Goal: Information Seeking & Learning: Learn about a topic

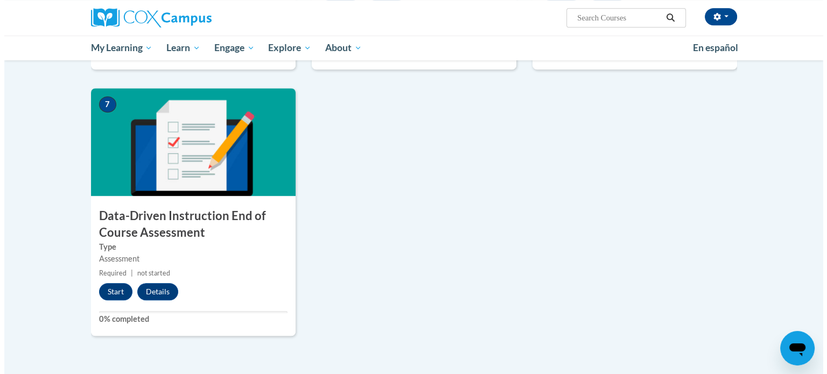
scroll to position [740, 0]
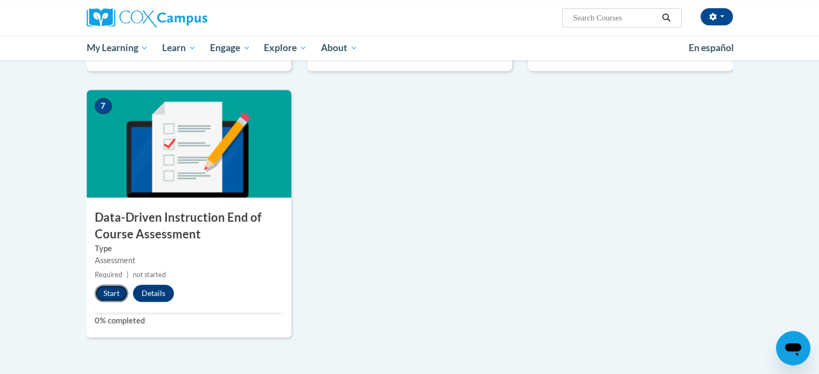
click at [110, 293] on button "Start" at bounding box center [111, 293] width 33 height 17
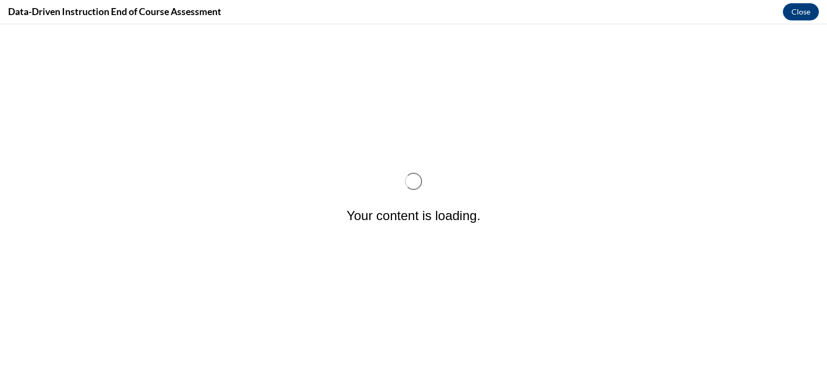
scroll to position [0, 0]
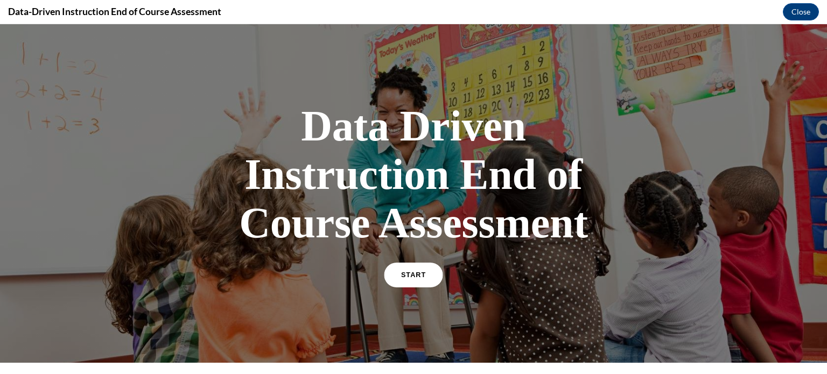
click at [390, 267] on link "START" at bounding box center [413, 275] width 59 height 25
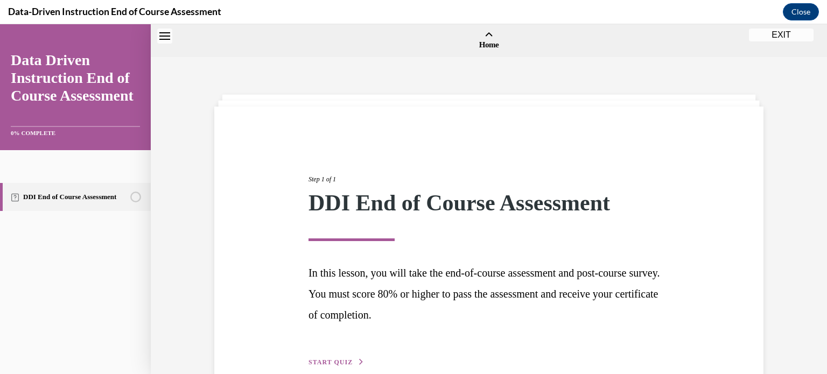
scroll to position [33, 0]
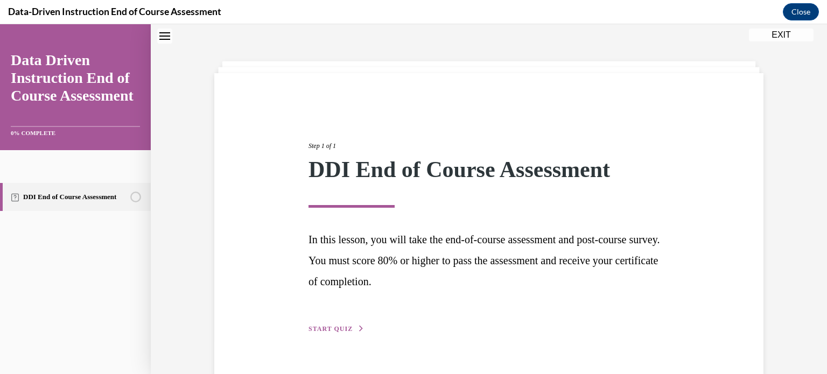
click at [340, 328] on span "START QUIZ" at bounding box center [331, 329] width 44 height 8
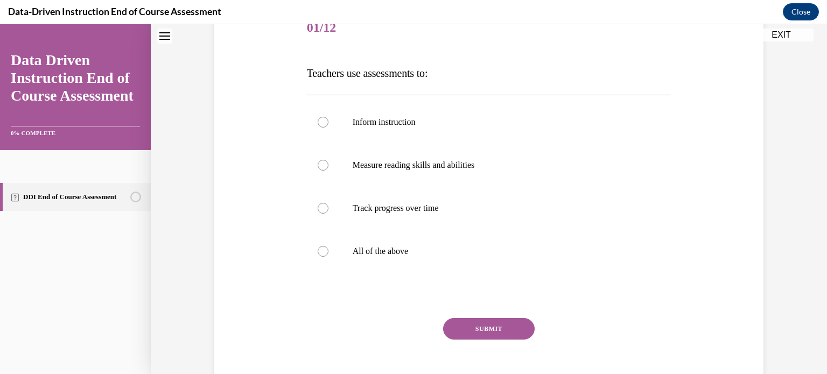
scroll to position [143, 0]
click at [322, 251] on div at bounding box center [323, 251] width 11 height 11
click at [322, 251] on input "All of the above" at bounding box center [323, 251] width 11 height 11
radio input "true"
click at [481, 319] on button "SUBMIT" at bounding box center [489, 329] width 92 height 22
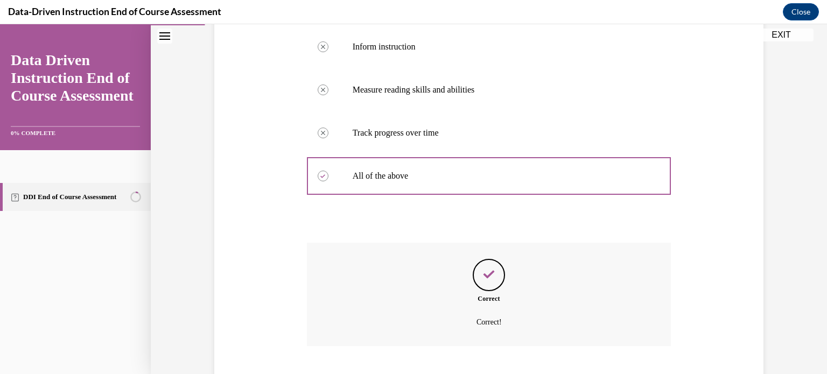
scroll to position [283, 0]
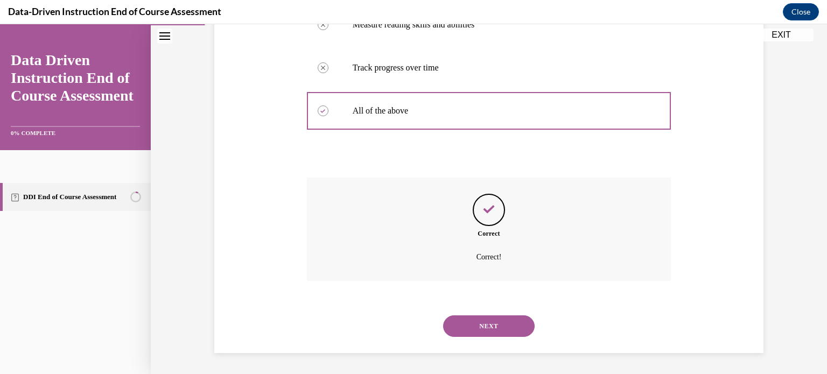
click at [475, 329] on button "NEXT" at bounding box center [489, 327] width 92 height 22
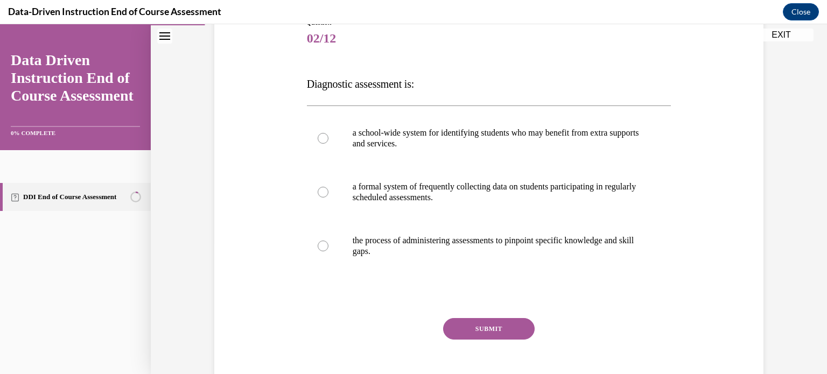
scroll to position [132, 0]
click at [329, 244] on label "the process of administering assessments to pinpoint specific knowledge and ski…" at bounding box center [489, 246] width 365 height 54
click at [328, 244] on input "the process of administering assessments to pinpoint specific knowledge and ski…" at bounding box center [323, 245] width 11 height 11
radio input "true"
click at [484, 333] on button "SUBMIT" at bounding box center [489, 329] width 92 height 22
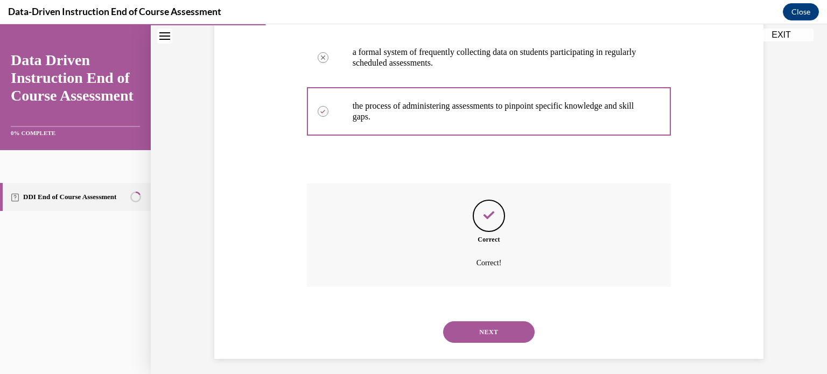
scroll to position [272, 0]
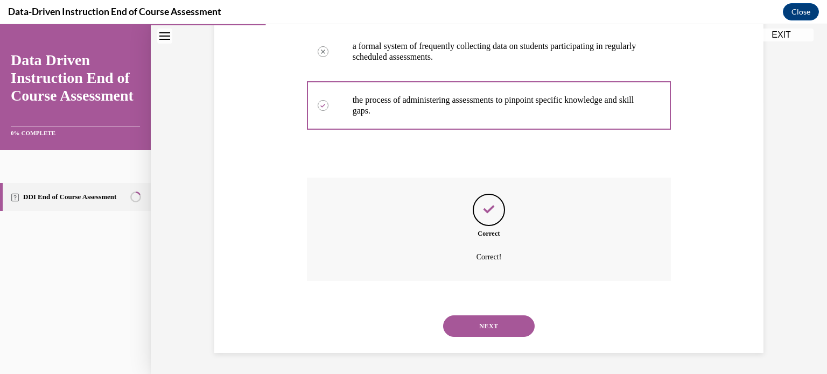
click at [484, 333] on button "NEXT" at bounding box center [489, 327] width 92 height 22
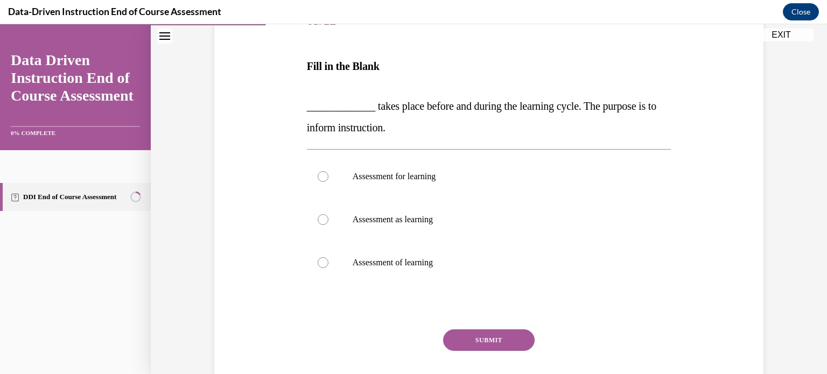
scroll to position [151, 0]
click at [318, 262] on div at bounding box center [323, 261] width 11 height 11
click at [318, 262] on input "Assessment of learning" at bounding box center [323, 261] width 11 height 11
radio input "true"
click at [485, 345] on button "SUBMIT" at bounding box center [489, 339] width 92 height 22
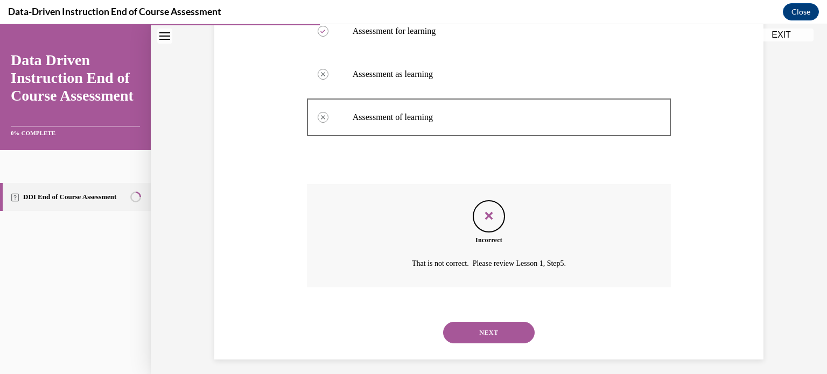
scroll to position [302, 0]
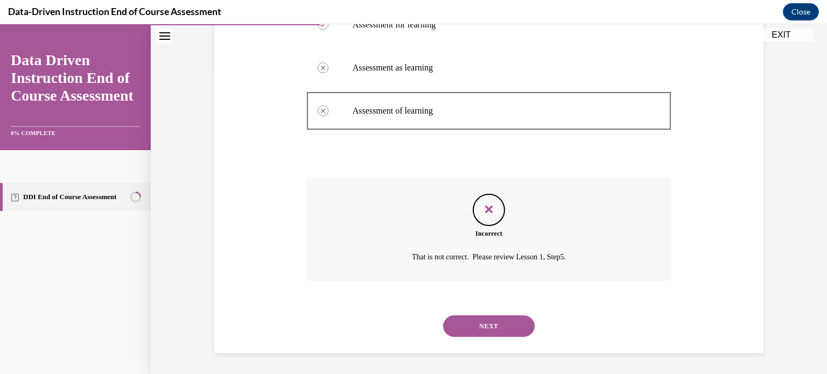
click at [474, 320] on button "NEXT" at bounding box center [489, 327] width 92 height 22
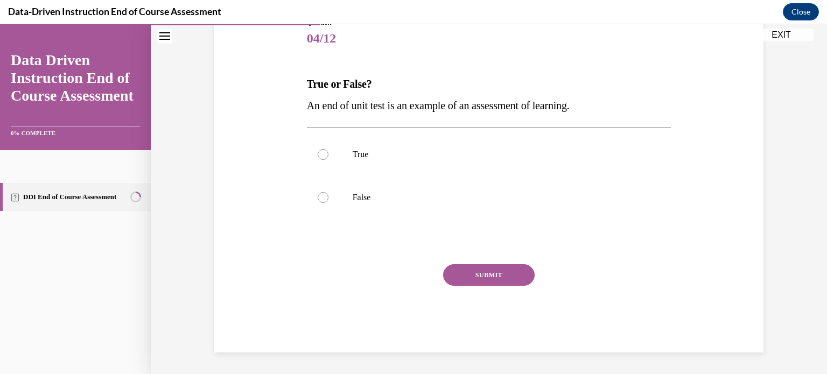
scroll to position [119, 0]
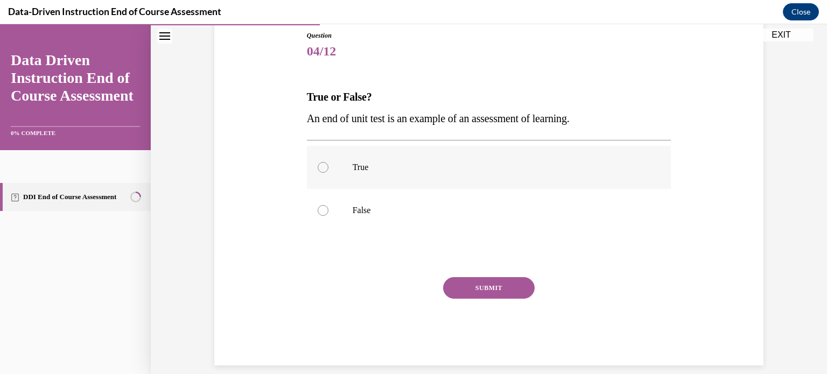
click at [322, 166] on div at bounding box center [323, 167] width 11 height 11
click at [322, 166] on input "True" at bounding box center [323, 167] width 11 height 11
radio input "true"
click at [498, 290] on button "SUBMIT" at bounding box center [489, 288] width 92 height 22
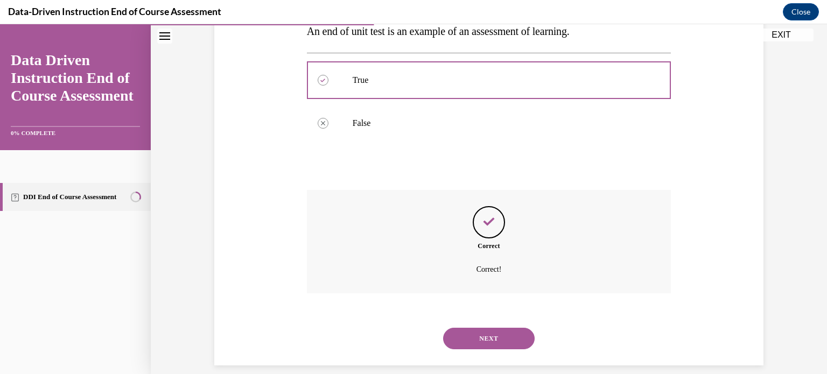
scroll to position [219, 0]
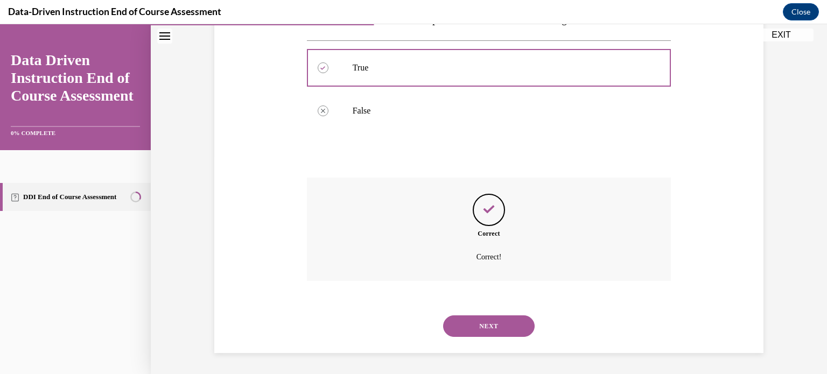
click at [481, 324] on button "NEXT" at bounding box center [489, 327] width 92 height 22
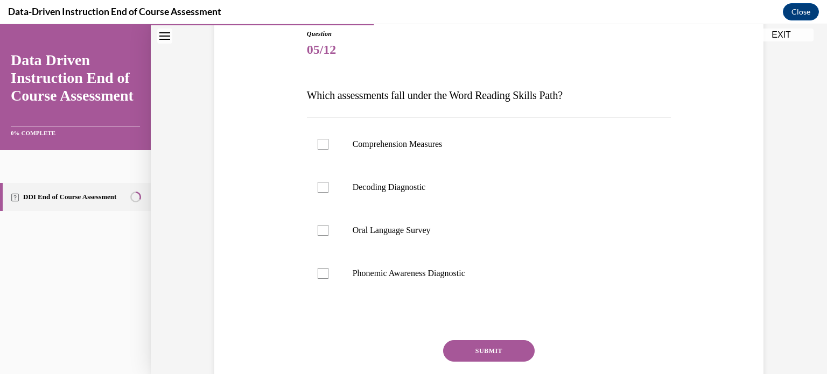
scroll to position [121, 0]
click at [318, 187] on div at bounding box center [323, 186] width 11 height 11
click at [318, 187] on input "Decoding Diagnostic" at bounding box center [323, 186] width 11 height 11
checkbox input "true"
click at [322, 225] on div at bounding box center [323, 230] width 11 height 11
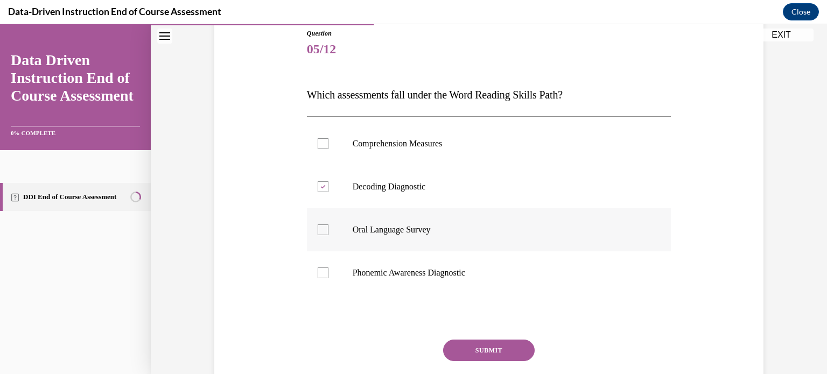
click at [322, 225] on input "Oral Language Survey" at bounding box center [323, 230] width 11 height 11
checkbox input "true"
click at [321, 274] on div at bounding box center [323, 273] width 11 height 11
click at [321, 274] on input "Phonemic Awareness Diagnostic" at bounding box center [323, 273] width 11 height 11
click at [321, 274] on icon at bounding box center [322, 273] width 5 height 4
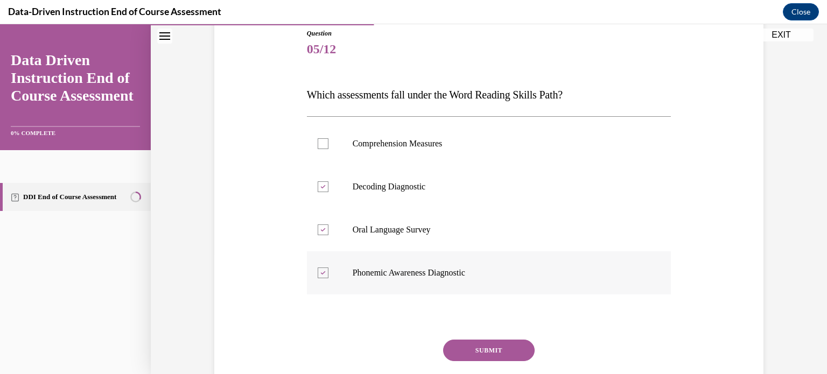
click at [321, 274] on input "Phonemic Awareness Diagnostic" at bounding box center [323, 273] width 11 height 11
checkbox input "false"
click at [504, 350] on button "SUBMIT" at bounding box center [489, 351] width 92 height 22
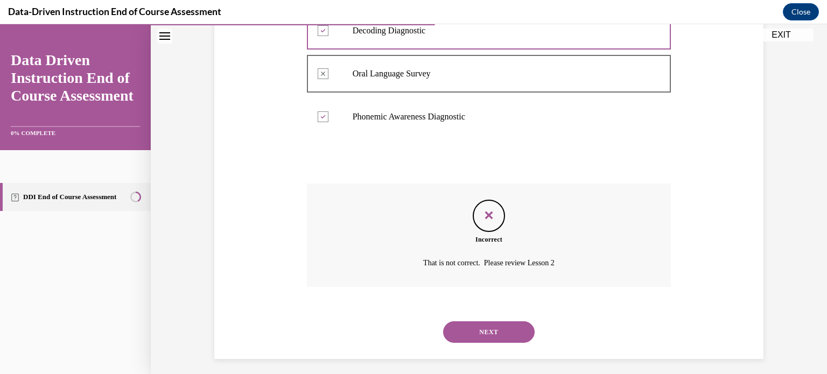
scroll to position [283, 0]
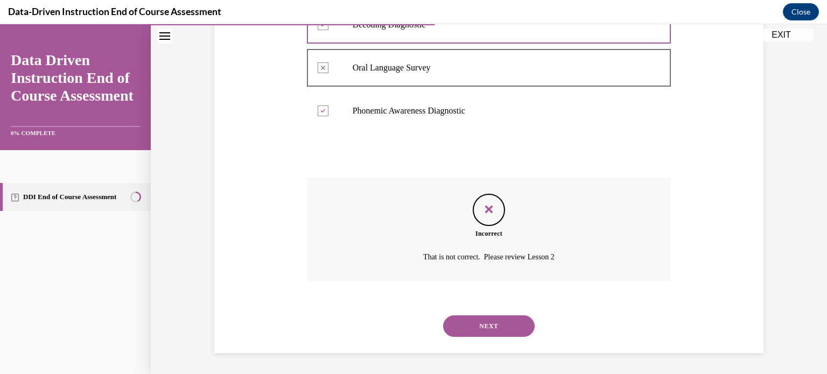
click at [506, 328] on button "NEXT" at bounding box center [489, 327] width 92 height 22
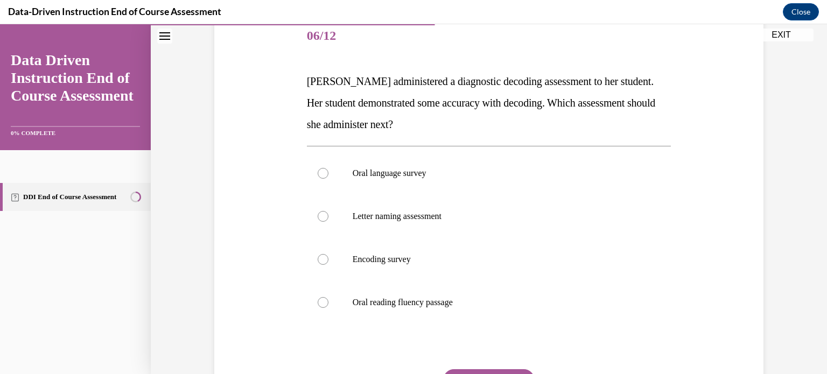
scroll to position [135, 0]
click at [318, 301] on div at bounding box center [323, 302] width 11 height 11
click at [318, 301] on input "Oral reading fluency passage" at bounding box center [323, 302] width 11 height 11
radio input "true"
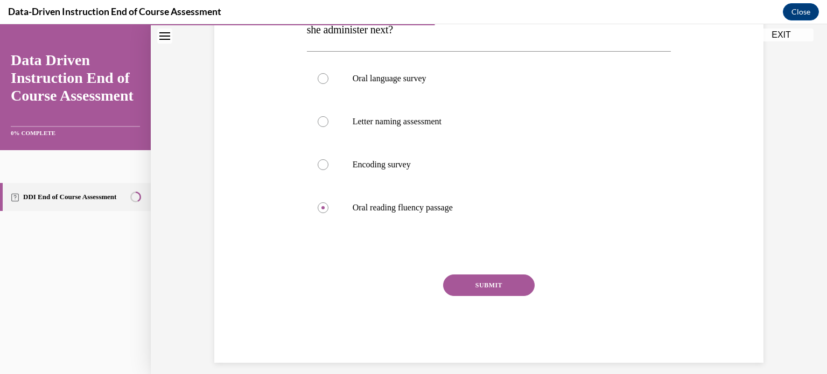
click at [491, 293] on button "SUBMIT" at bounding box center [489, 286] width 92 height 22
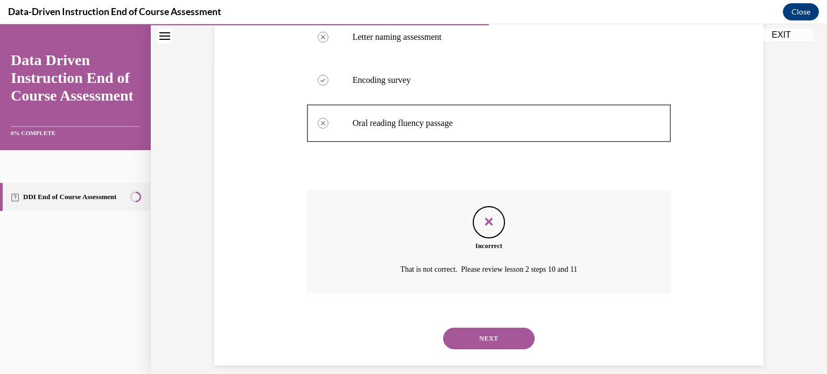
scroll to position [326, 0]
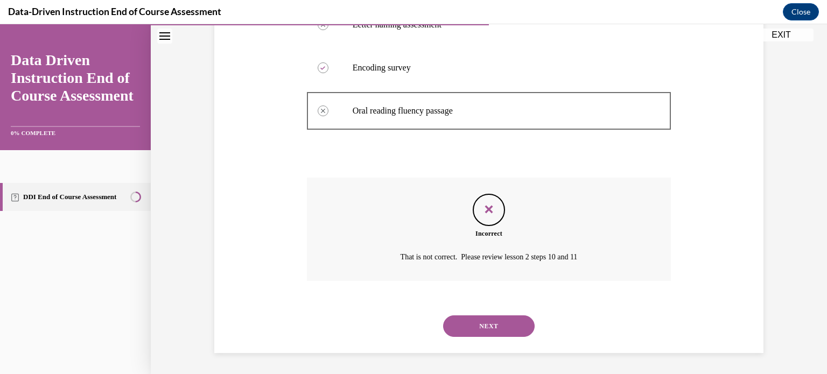
click at [776, 34] on button "EXIT" at bounding box center [781, 35] width 65 height 13
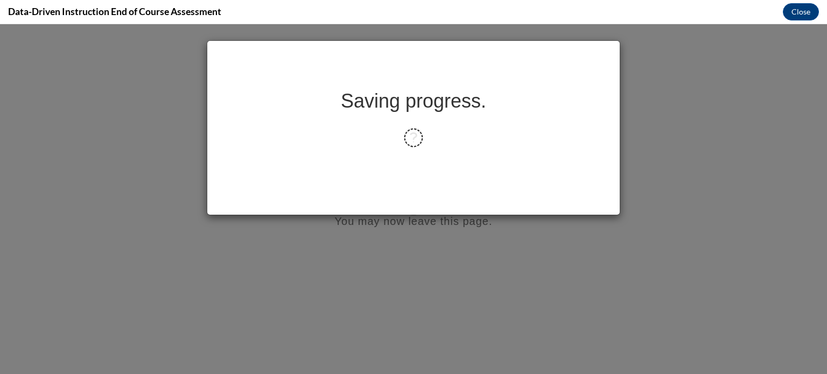
scroll to position [0, 0]
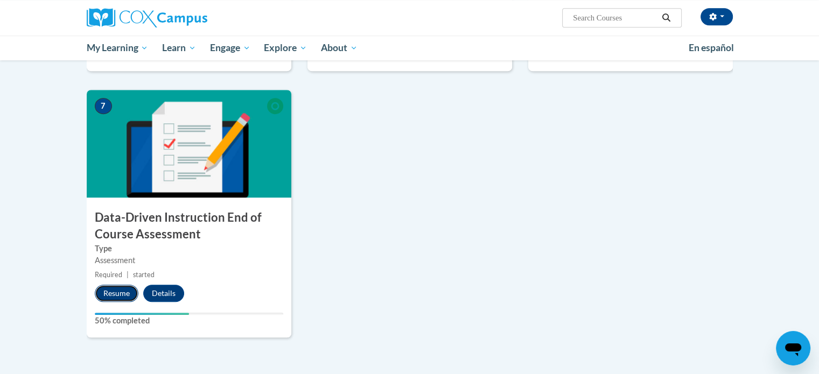
click at [111, 290] on button "Resume" at bounding box center [117, 293] width 44 height 17
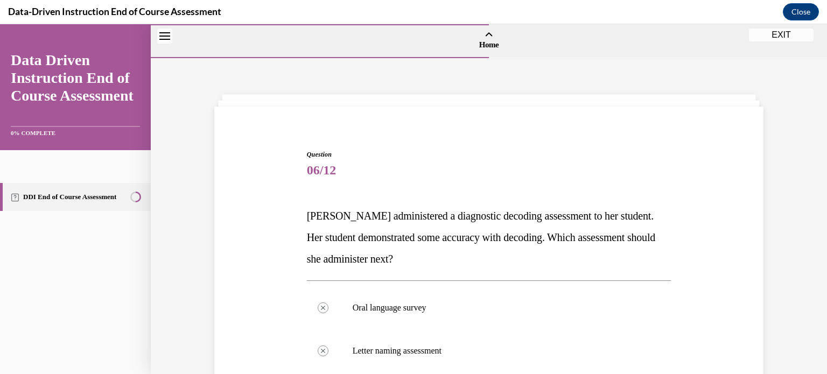
scroll to position [326, 0]
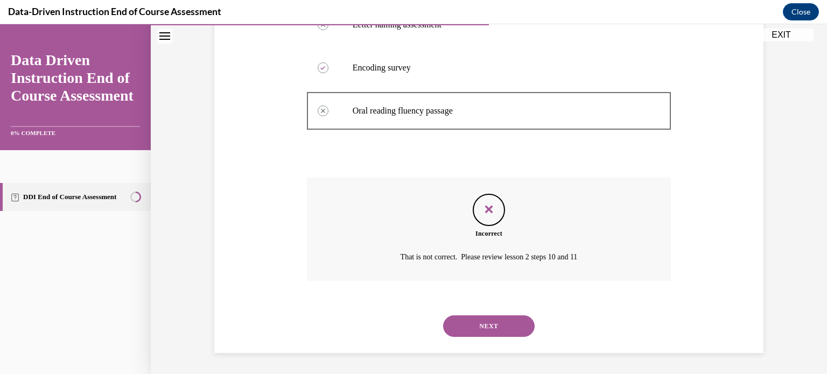
click at [485, 324] on button "NEXT" at bounding box center [489, 327] width 92 height 22
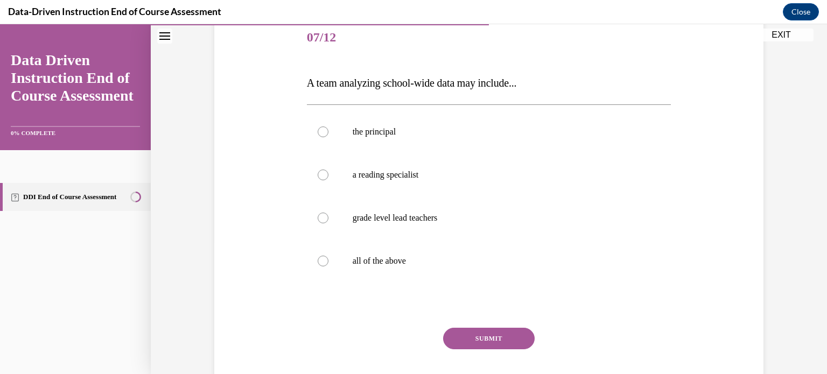
scroll to position [132, 0]
click at [318, 258] on div at bounding box center [323, 262] width 11 height 11
click at [318, 258] on input "all of the above" at bounding box center [323, 262] width 11 height 11
radio input "true"
click at [470, 340] on button "SUBMIT" at bounding box center [489, 340] width 92 height 22
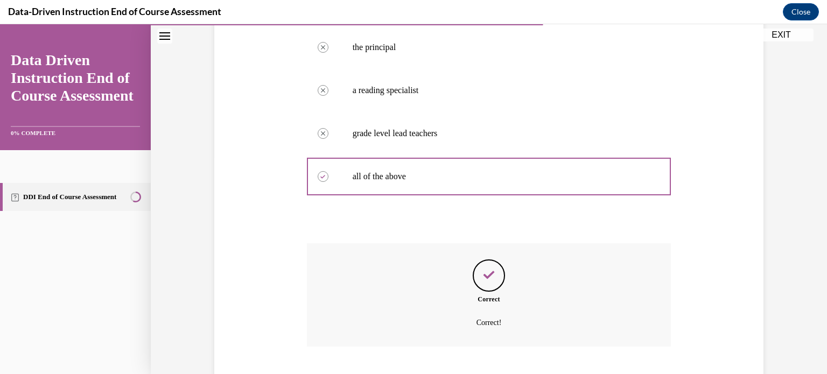
scroll to position [283, 0]
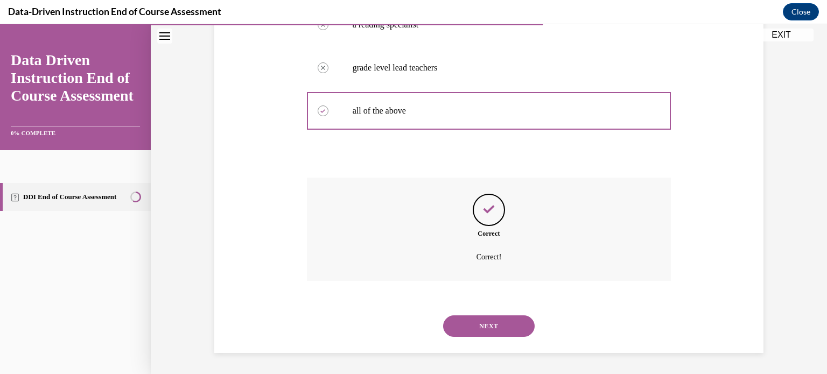
click at [480, 330] on button "NEXT" at bounding box center [489, 327] width 92 height 22
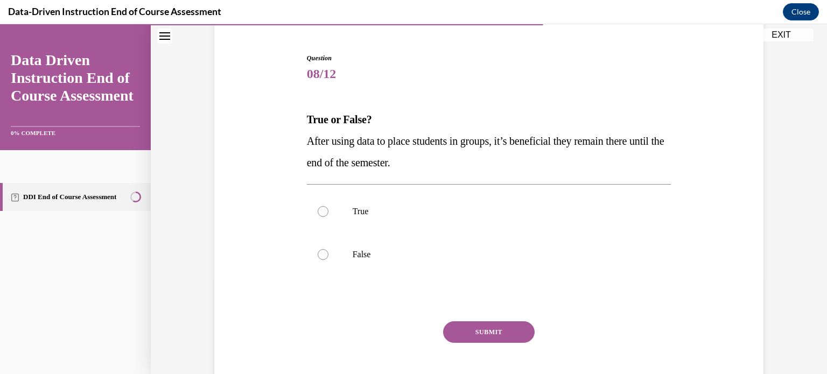
scroll to position [97, 0]
click at [317, 247] on label "False" at bounding box center [489, 254] width 365 height 43
click at [318, 249] on input "False" at bounding box center [323, 254] width 11 height 11
radio input "true"
click at [481, 322] on button "SUBMIT" at bounding box center [489, 332] width 92 height 22
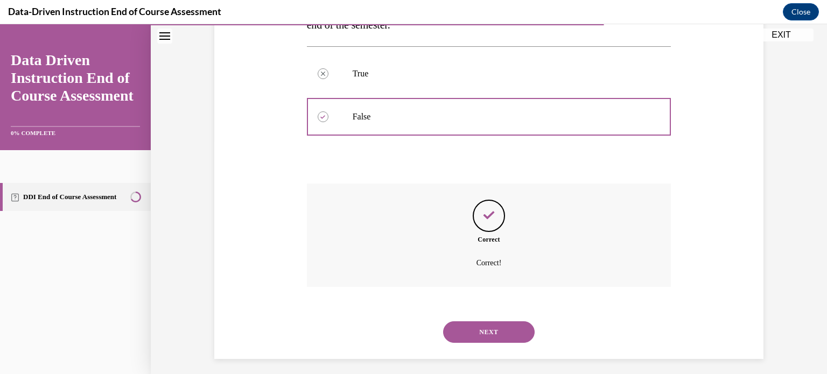
scroll to position [240, 0]
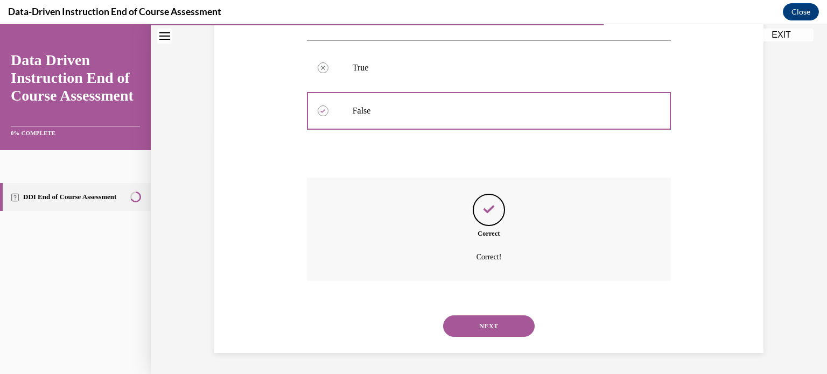
click at [481, 322] on button "NEXT" at bounding box center [489, 327] width 92 height 22
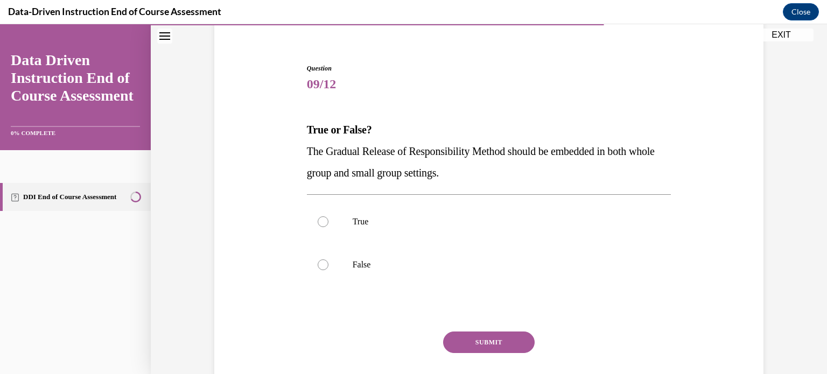
scroll to position [153, 0]
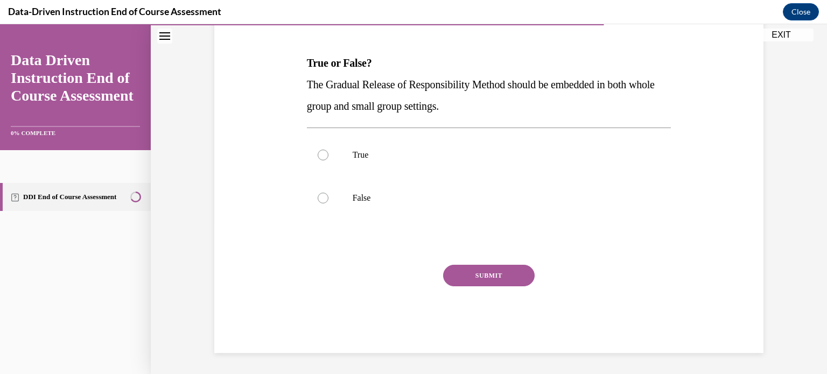
click at [683, 293] on div "Question 09/12 True or False? The Gradual Release of Responsibility Method shou…" at bounding box center [489, 158] width 555 height 389
click at [318, 152] on div at bounding box center [323, 155] width 11 height 11
click at [318, 152] on input "True" at bounding box center [323, 155] width 11 height 11
radio input "true"
click at [467, 270] on button "SUBMIT" at bounding box center [489, 276] width 92 height 22
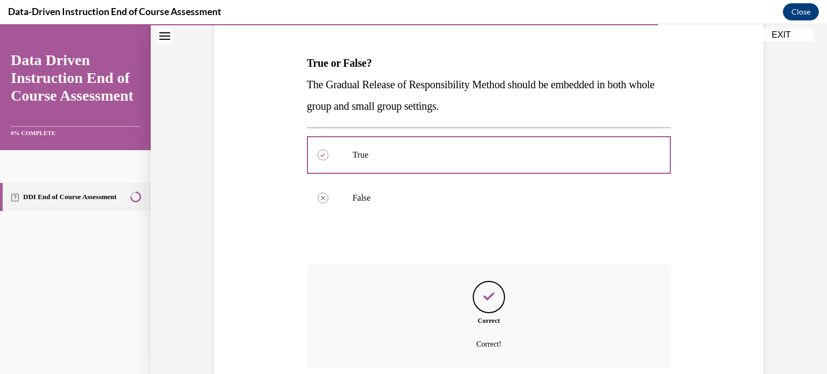
scroll to position [240, 0]
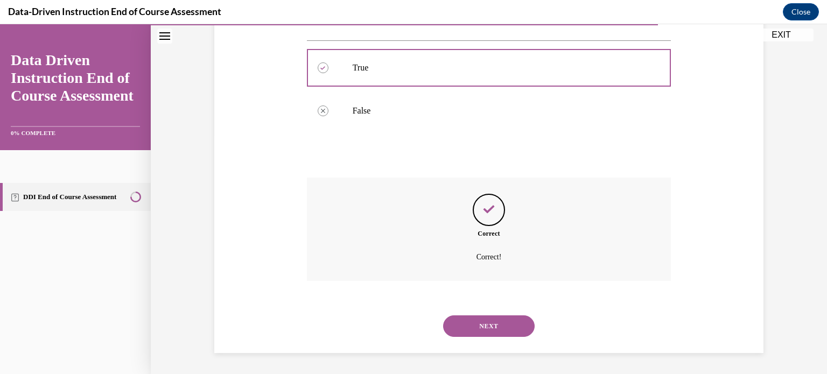
click at [472, 318] on button "NEXT" at bounding box center [489, 327] width 92 height 22
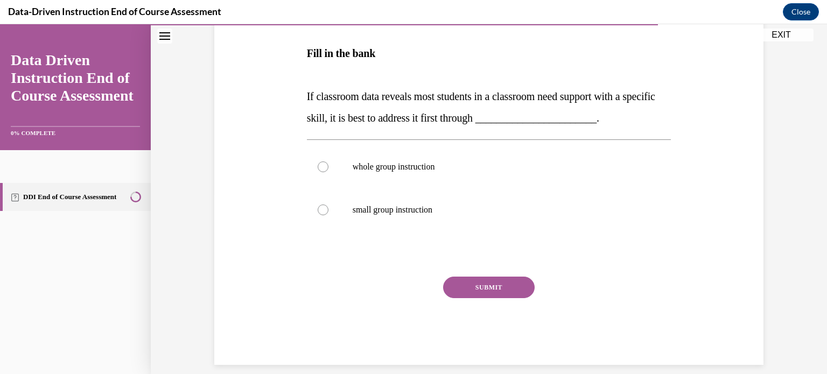
scroll to position [193, 0]
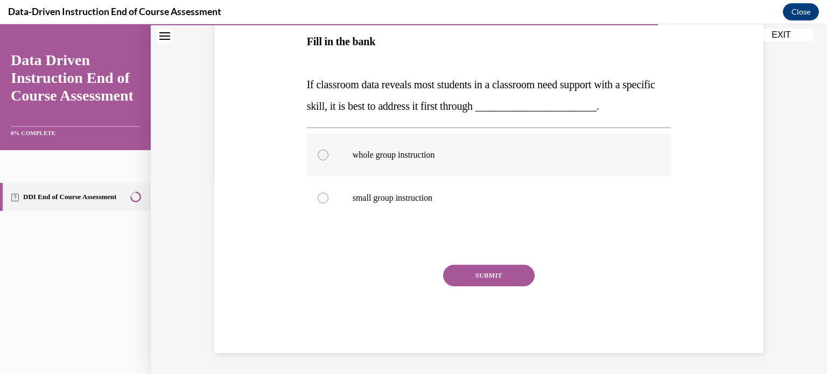
click at [313, 159] on label "whole group instruction" at bounding box center [489, 155] width 365 height 43
click at [318, 159] on input "whole group instruction" at bounding box center [323, 155] width 11 height 11
radio input "true"
click at [474, 286] on button "SUBMIT" at bounding box center [489, 276] width 92 height 22
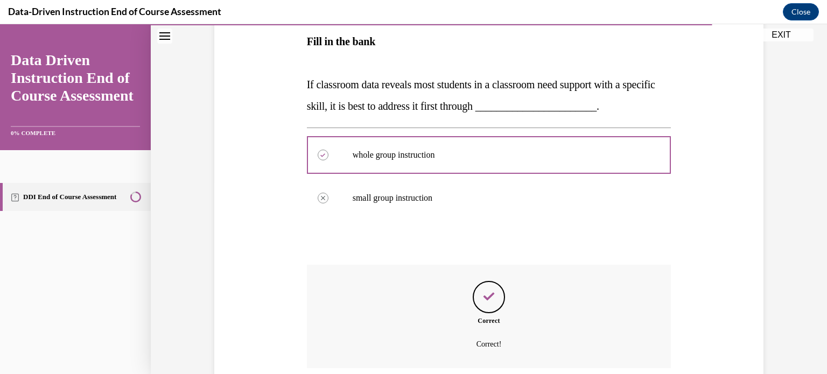
scroll to position [280, 0]
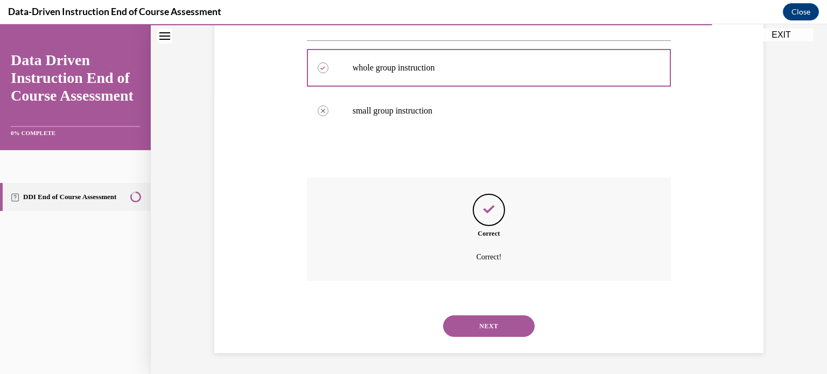
click at [470, 320] on button "NEXT" at bounding box center [489, 327] width 92 height 22
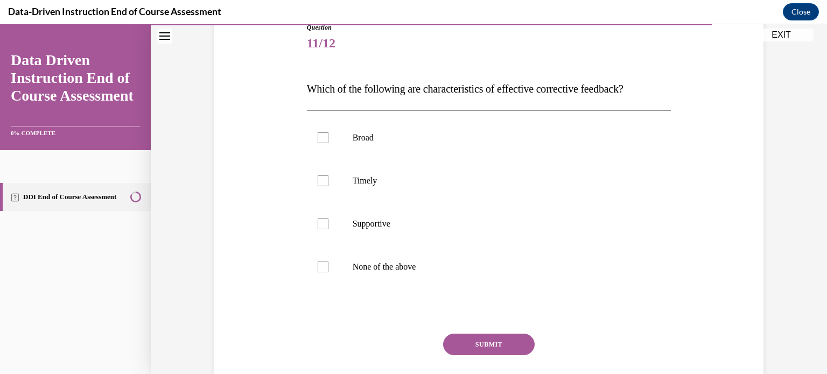
scroll to position [128, 0]
click at [319, 180] on div at bounding box center [323, 180] width 11 height 11
click at [319, 180] on input "Timely" at bounding box center [323, 180] width 11 height 11
checkbox input "true"
click at [319, 227] on div at bounding box center [323, 223] width 11 height 11
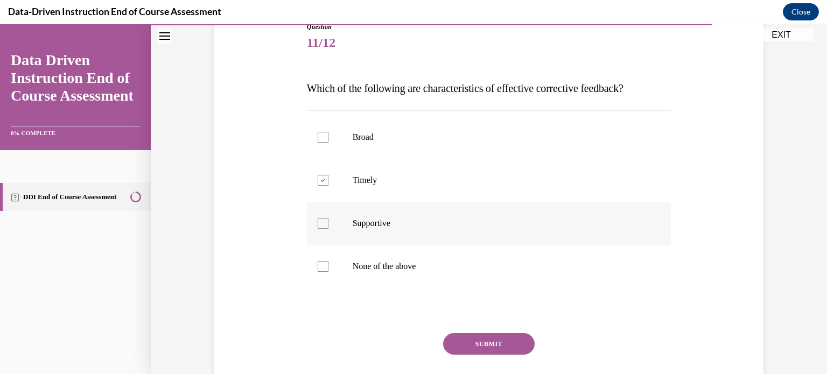
click at [319, 227] on input "Supportive" at bounding box center [323, 223] width 11 height 11
checkbox input "true"
click at [476, 338] on button "SUBMIT" at bounding box center [489, 344] width 92 height 22
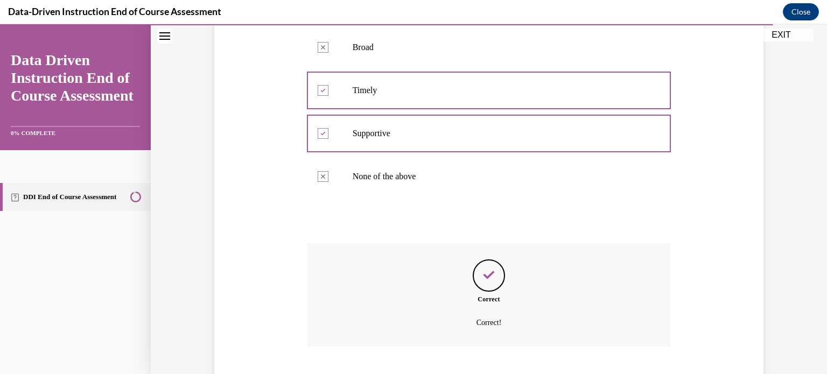
scroll to position [283, 0]
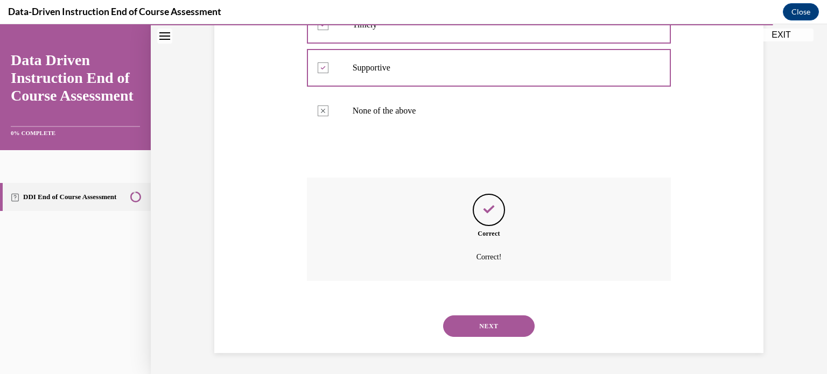
click at [476, 338] on div "NEXT" at bounding box center [489, 326] width 365 height 43
click at [478, 332] on button "NEXT" at bounding box center [489, 327] width 92 height 22
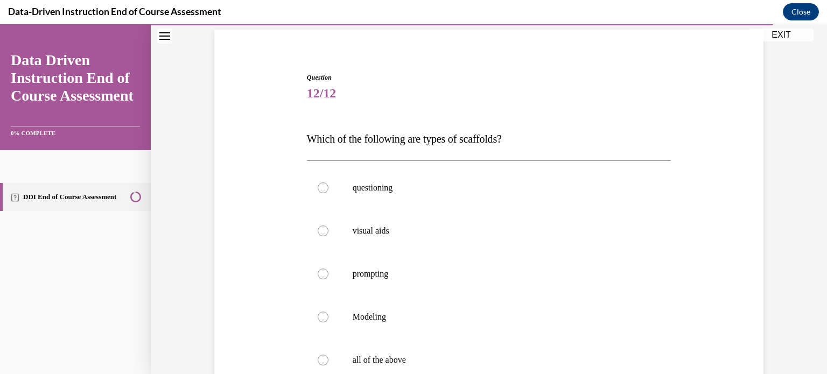
scroll to position [123, 0]
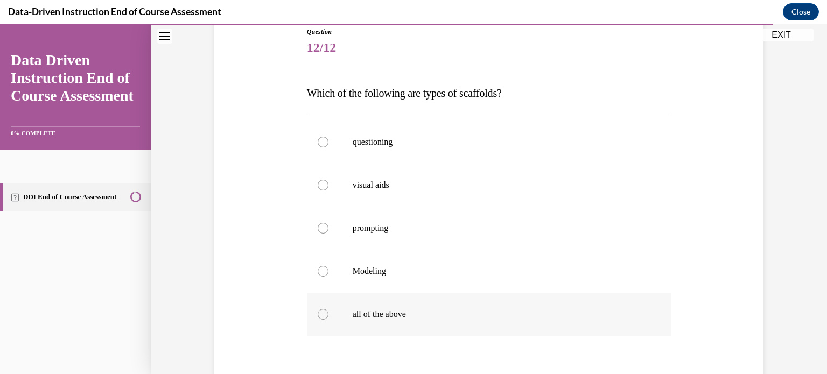
click at [315, 307] on label "all of the above" at bounding box center [489, 314] width 365 height 43
click at [318, 309] on input "all of the above" at bounding box center [323, 314] width 11 height 11
radio input "true"
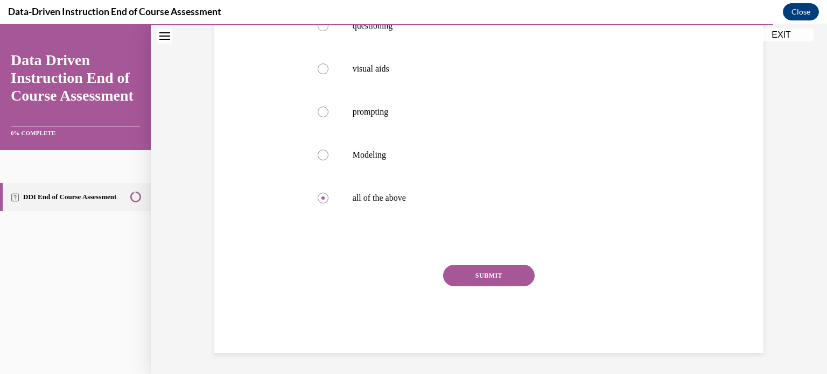
click at [522, 274] on button "SUBMIT" at bounding box center [489, 276] width 92 height 22
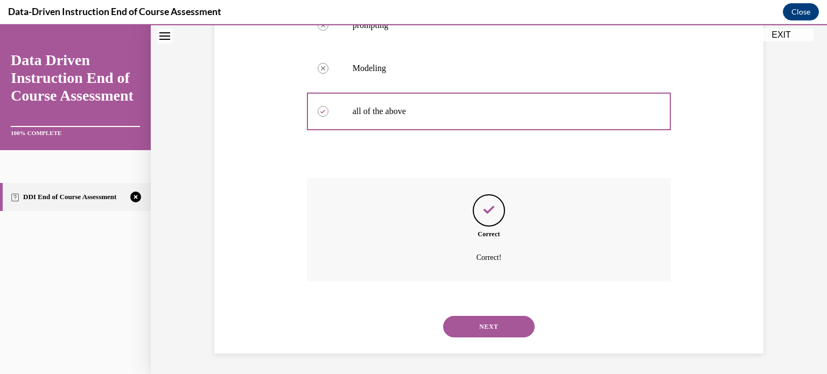
scroll to position [326, 0]
click at [488, 328] on button "NEXT" at bounding box center [489, 327] width 92 height 22
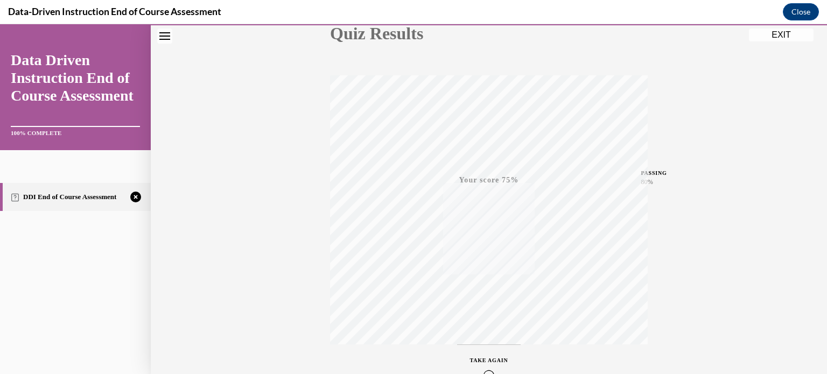
scroll to position [201, 0]
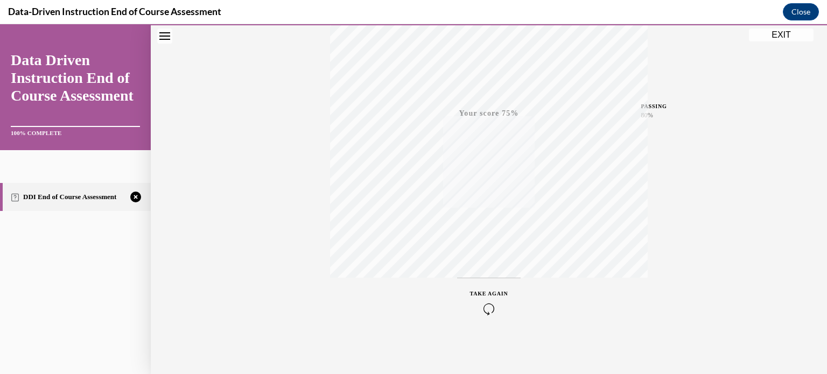
click at [478, 308] on icon "button" at bounding box center [489, 309] width 38 height 12
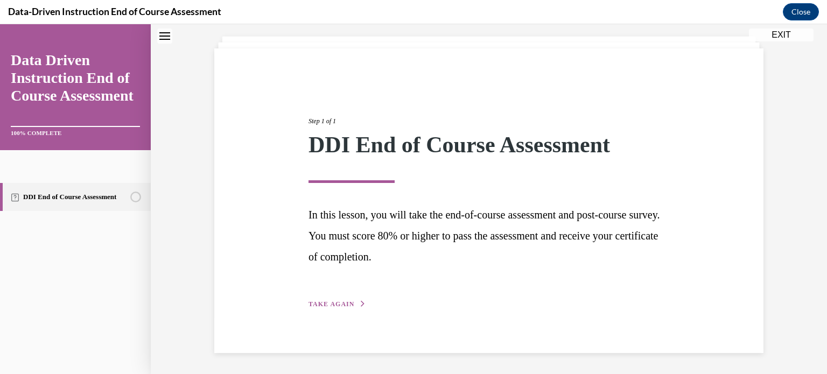
click at [336, 304] on span "TAKE AGAIN" at bounding box center [332, 304] width 46 height 8
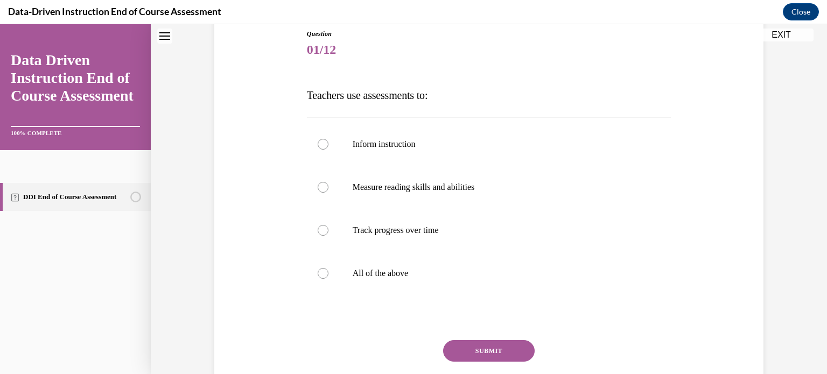
scroll to position [141, 0]
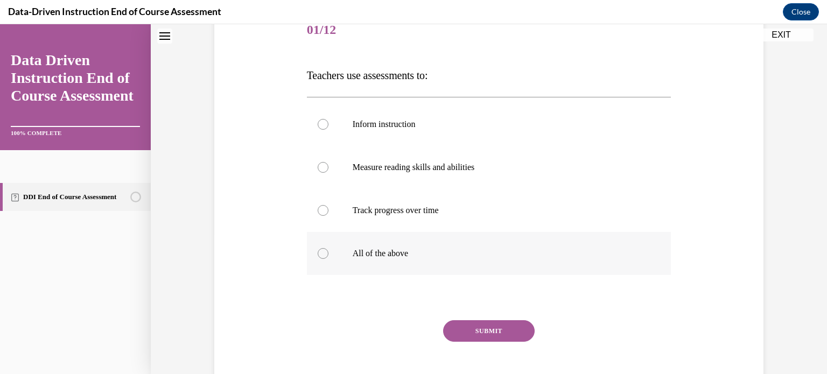
click at [318, 255] on div at bounding box center [323, 253] width 11 height 11
click at [318, 255] on input "All of the above" at bounding box center [323, 253] width 11 height 11
radio input "true"
click at [472, 325] on button "SUBMIT" at bounding box center [489, 331] width 92 height 22
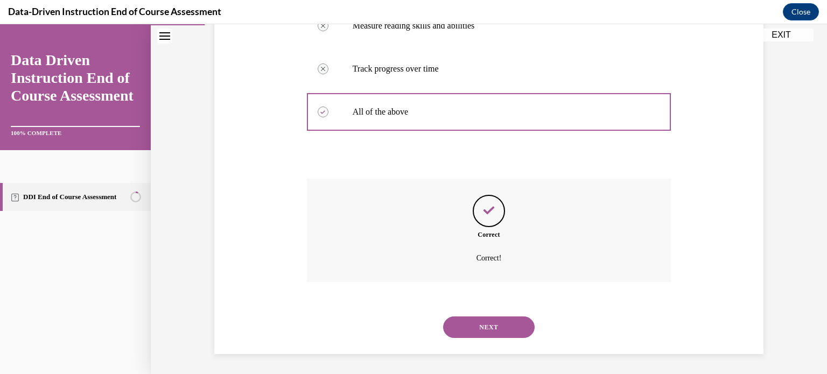
scroll to position [283, 0]
click at [472, 325] on button "NEXT" at bounding box center [489, 327] width 92 height 22
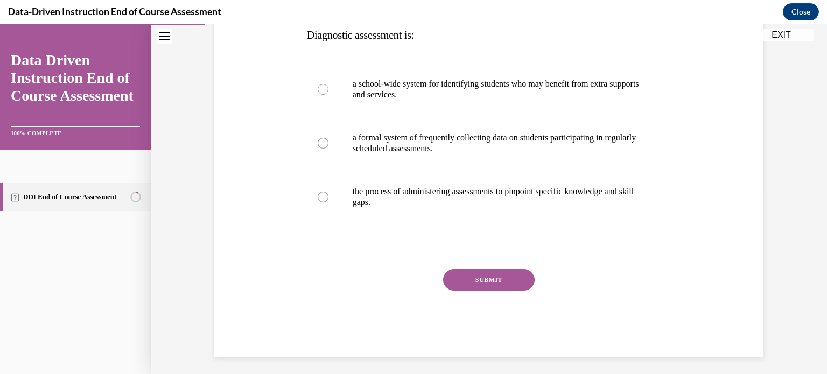
scroll to position [185, 0]
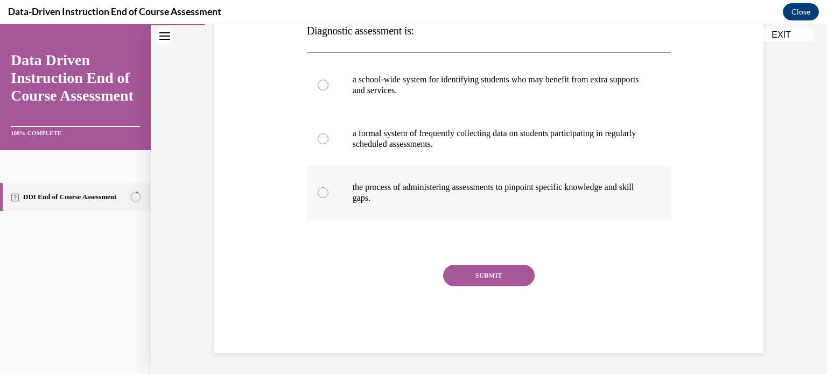
click at [323, 183] on label "the process of administering assessments to pinpoint specific knowledge and ski…" at bounding box center [489, 193] width 365 height 54
click at [323, 187] on input "the process of administering assessments to pinpoint specific knowledge and ski…" at bounding box center [323, 192] width 11 height 11
radio input "true"
click at [486, 271] on button "SUBMIT" at bounding box center [489, 276] width 92 height 22
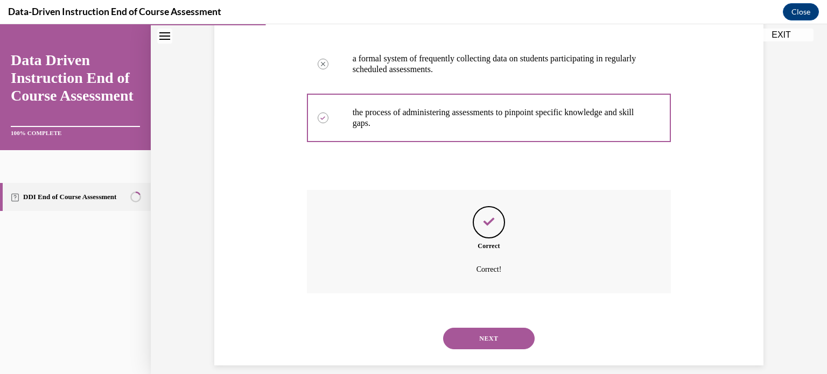
scroll to position [272, 0]
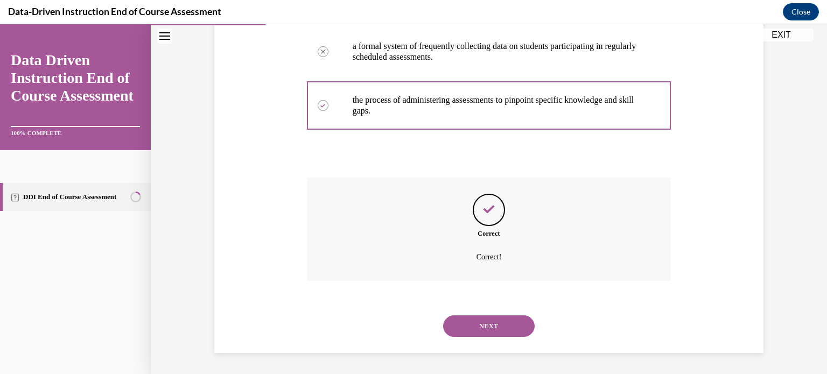
click at [463, 316] on button "NEXT" at bounding box center [489, 327] width 92 height 22
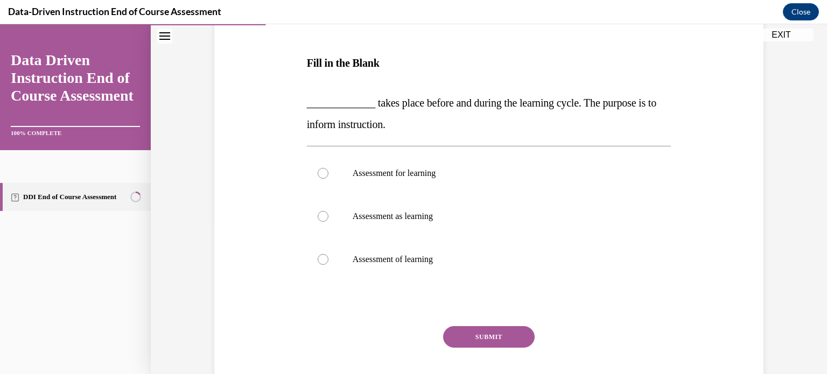
scroll to position [153, 0]
click at [319, 170] on div at bounding box center [323, 172] width 11 height 11
click at [319, 170] on input "Assessment for learning" at bounding box center [323, 172] width 11 height 11
radio input "true"
click at [456, 336] on button "SUBMIT" at bounding box center [489, 337] width 92 height 22
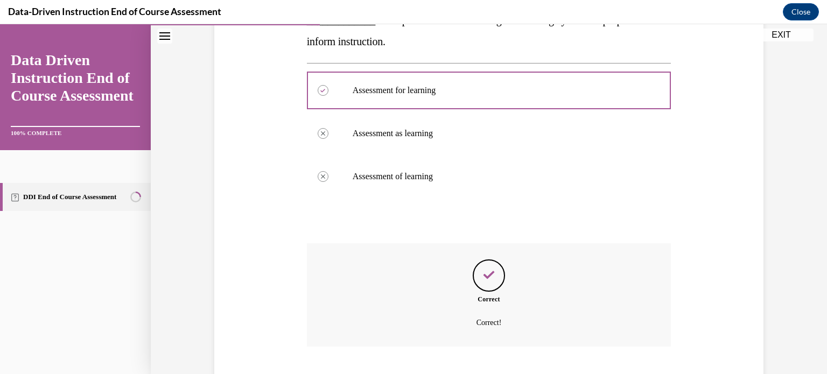
scroll to position [302, 0]
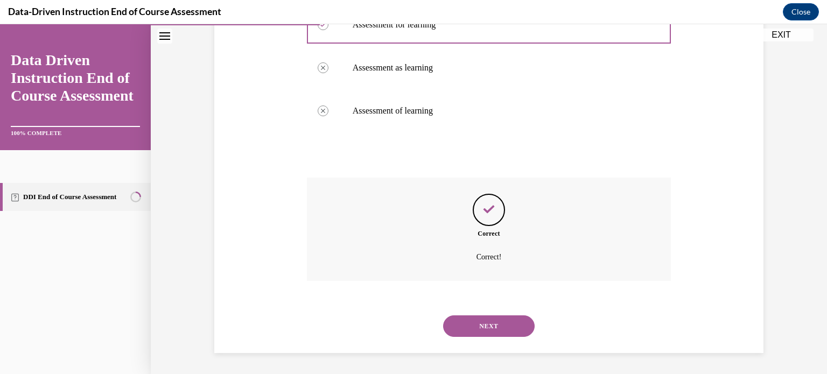
click at [467, 319] on button "NEXT" at bounding box center [489, 327] width 92 height 22
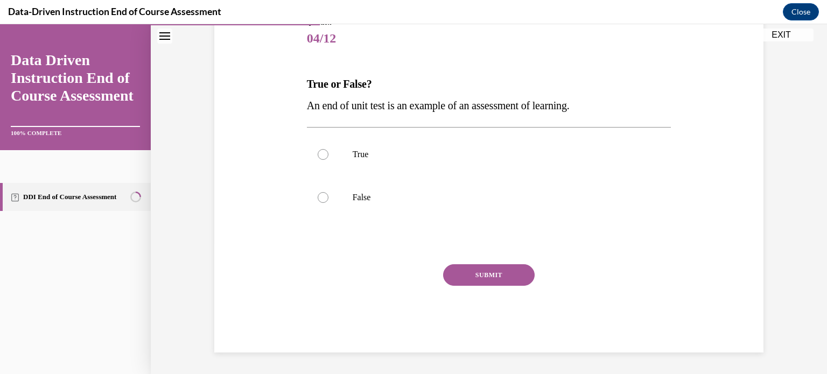
scroll to position [119, 0]
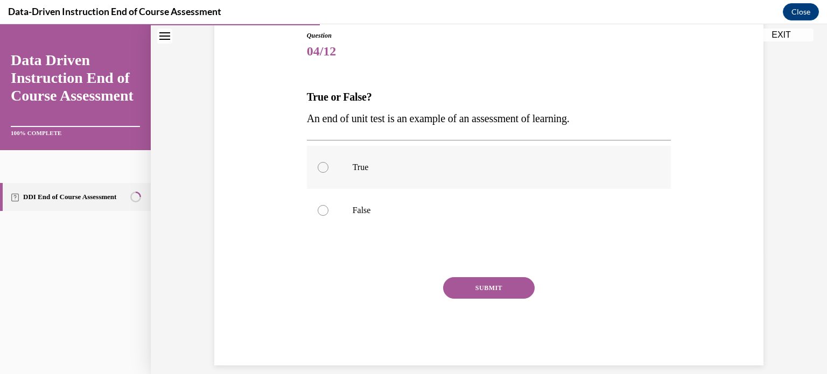
click at [318, 163] on div at bounding box center [323, 167] width 11 height 11
click at [318, 163] on input "True" at bounding box center [323, 167] width 11 height 11
radio input "true"
click at [484, 295] on button "SUBMIT" at bounding box center [489, 288] width 92 height 22
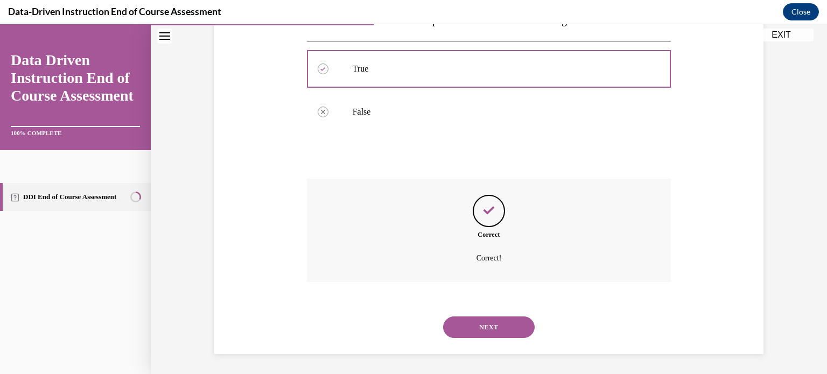
scroll to position [219, 0]
click at [478, 326] on button "NEXT" at bounding box center [489, 327] width 92 height 22
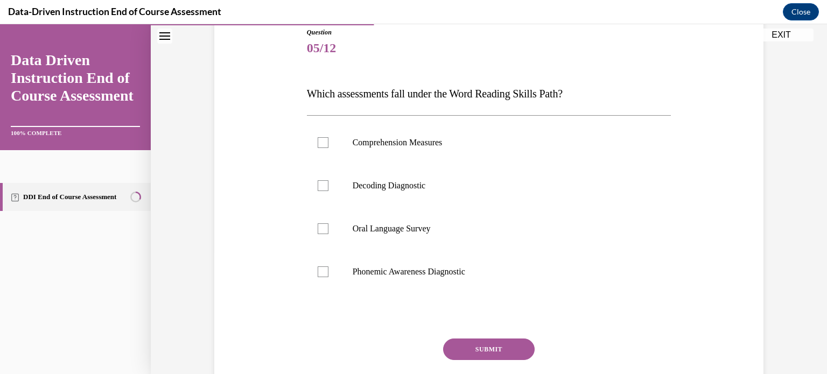
scroll to position [120, 0]
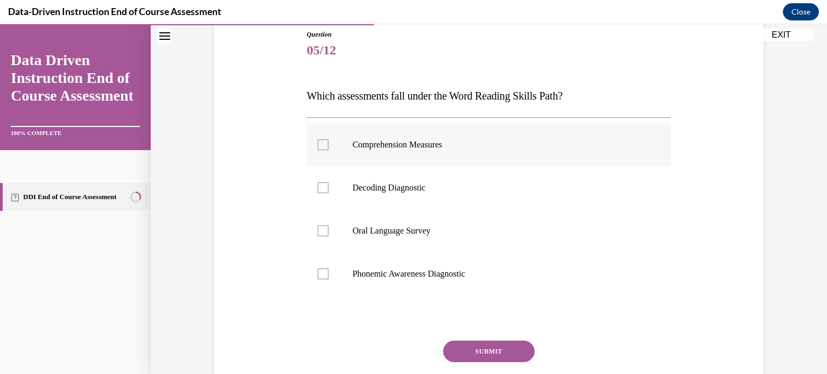
click at [322, 144] on div at bounding box center [323, 144] width 11 height 11
click at [322, 144] on input "Comprehension Measures" at bounding box center [323, 144] width 11 height 11
checkbox input "true"
click at [322, 232] on div at bounding box center [323, 231] width 11 height 11
click at [322, 232] on input "Oral Language Survey" at bounding box center [323, 231] width 11 height 11
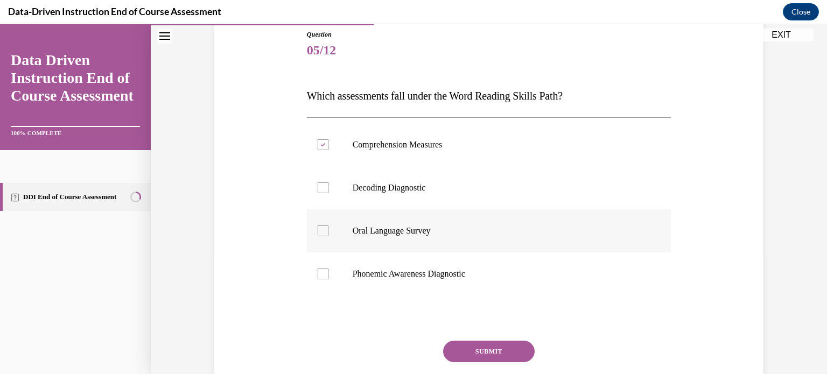
checkbox input "true"
click at [476, 341] on button "SUBMIT" at bounding box center [489, 352] width 92 height 22
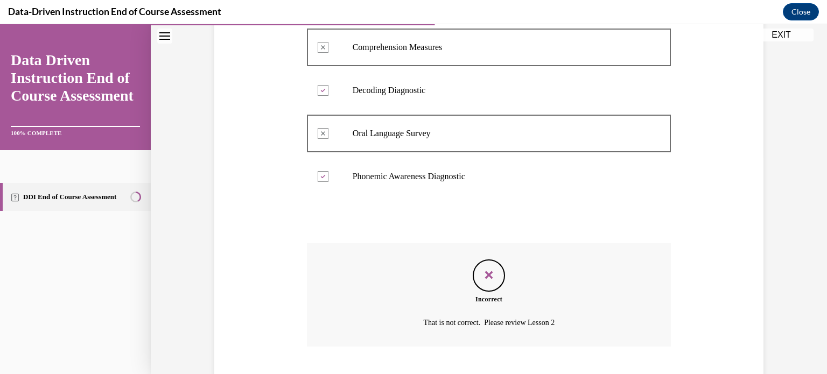
scroll to position [283, 0]
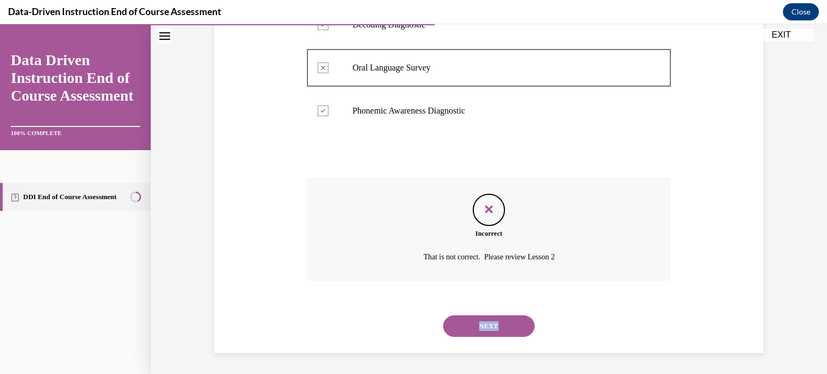
drag, startPoint x: 476, startPoint y: 341, endPoint x: 479, endPoint y: 331, distance: 10.6
click at [479, 331] on div "NEXT" at bounding box center [489, 326] width 365 height 43
click at [479, 331] on button "NEXT" at bounding box center [489, 327] width 92 height 22
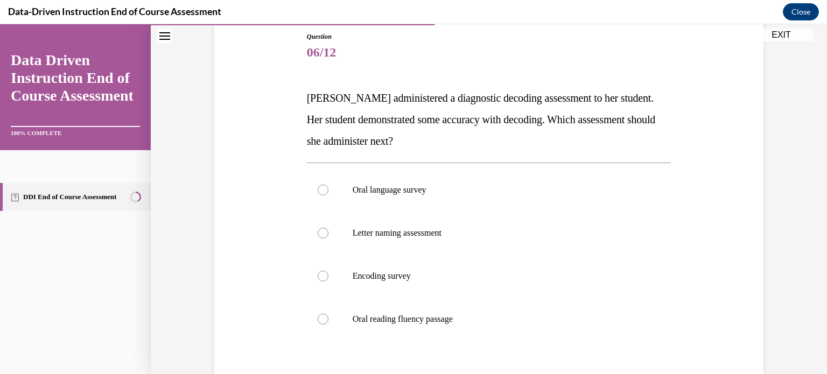
scroll to position [117, 0]
click at [323, 189] on div at bounding box center [323, 190] width 11 height 11
click at [323, 189] on input "Oral language survey" at bounding box center [323, 190] width 11 height 11
radio input "true"
click at [318, 269] on label "Encoding survey" at bounding box center [489, 276] width 365 height 43
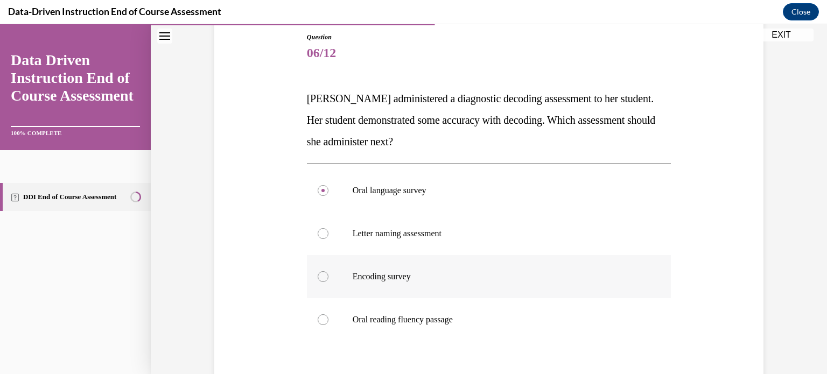
click at [318, 271] on input "Encoding survey" at bounding box center [323, 276] width 11 height 11
radio input "true"
click at [322, 188] on div at bounding box center [323, 190] width 11 height 11
click at [322, 188] on input "Oral language survey" at bounding box center [323, 190] width 11 height 11
radio input "true"
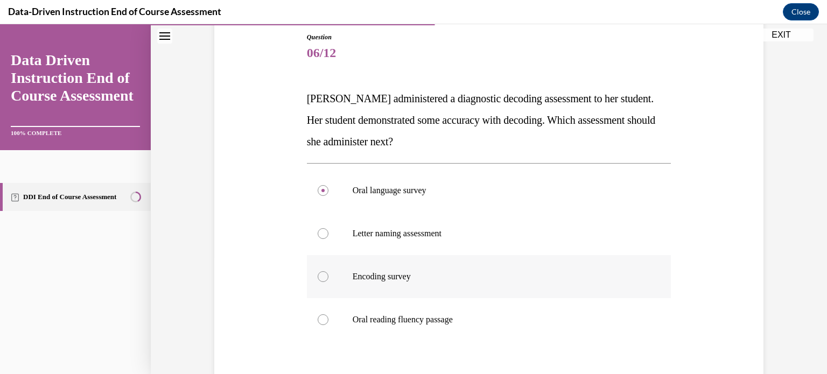
click at [318, 274] on div at bounding box center [323, 276] width 11 height 11
click at [318, 274] on input "Encoding survey" at bounding box center [323, 276] width 11 height 11
radio input "true"
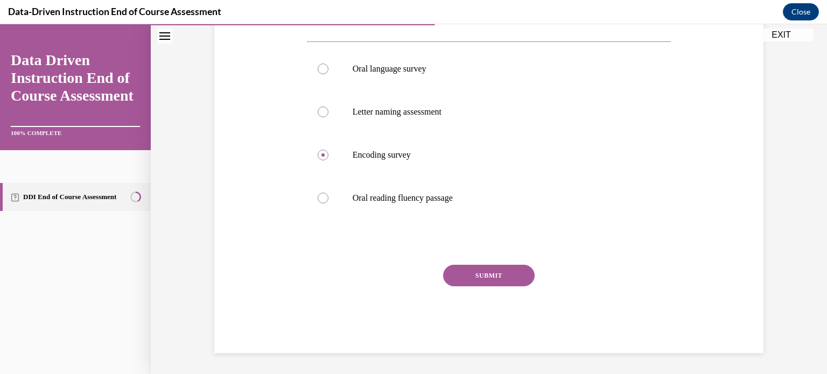
click at [504, 286] on button "SUBMIT" at bounding box center [489, 276] width 92 height 22
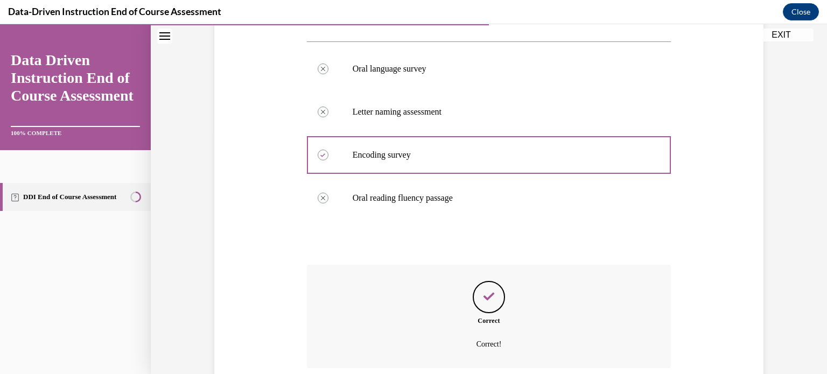
scroll to position [326, 0]
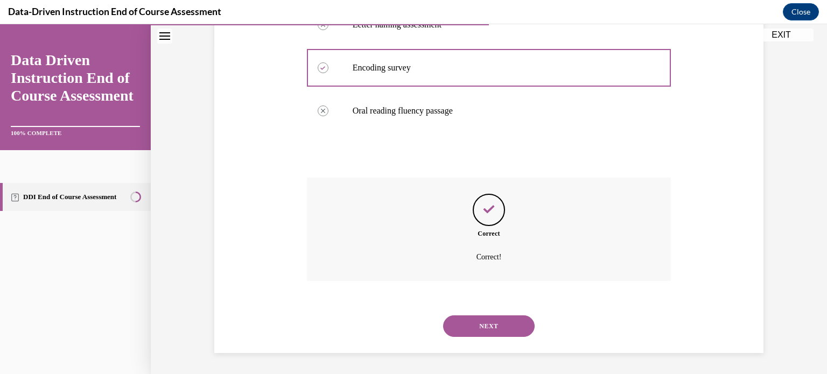
click at [499, 321] on button "NEXT" at bounding box center [489, 327] width 92 height 22
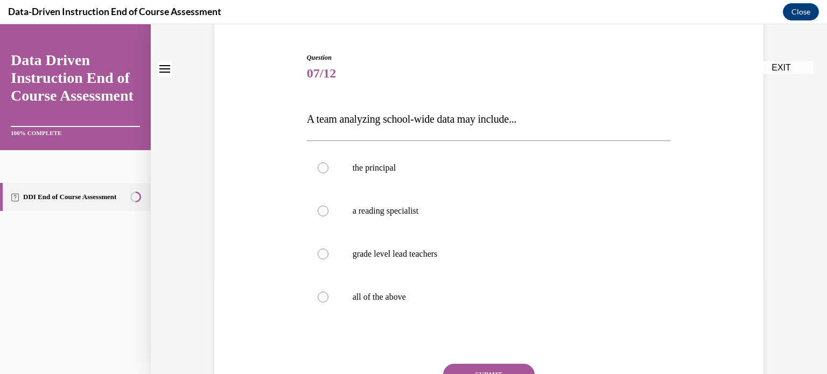
scroll to position [112, 0]
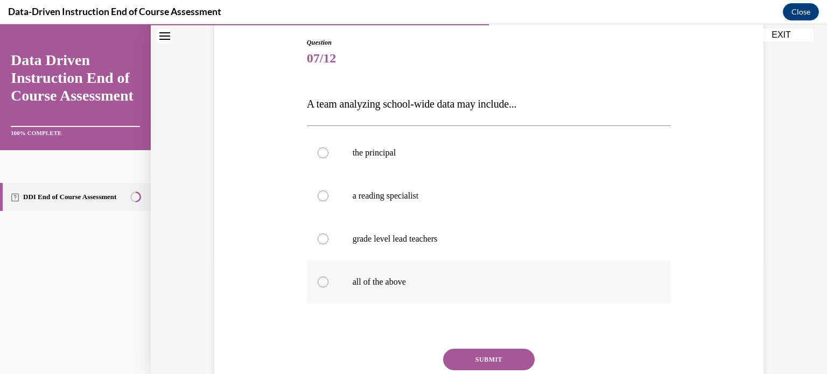
click at [321, 279] on div at bounding box center [323, 282] width 11 height 11
click at [321, 279] on input "all of the above" at bounding box center [323, 282] width 11 height 11
radio input "true"
click at [464, 354] on button "SUBMIT" at bounding box center [489, 360] width 92 height 22
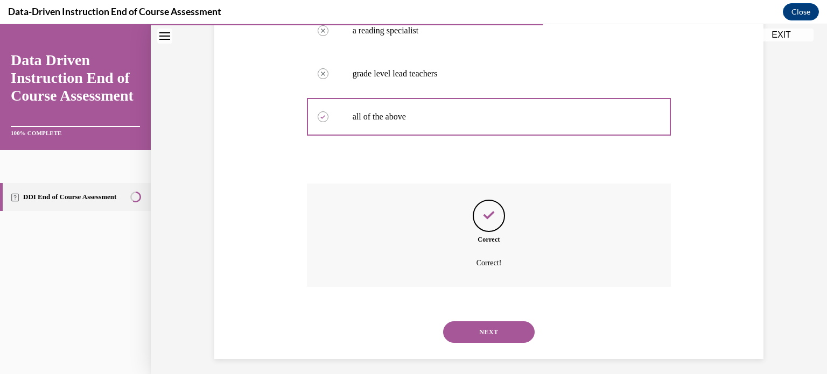
scroll to position [283, 0]
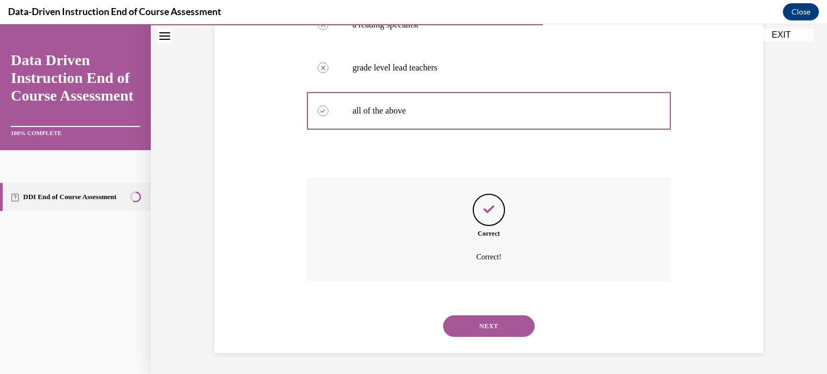
click at [480, 324] on button "NEXT" at bounding box center [489, 327] width 92 height 22
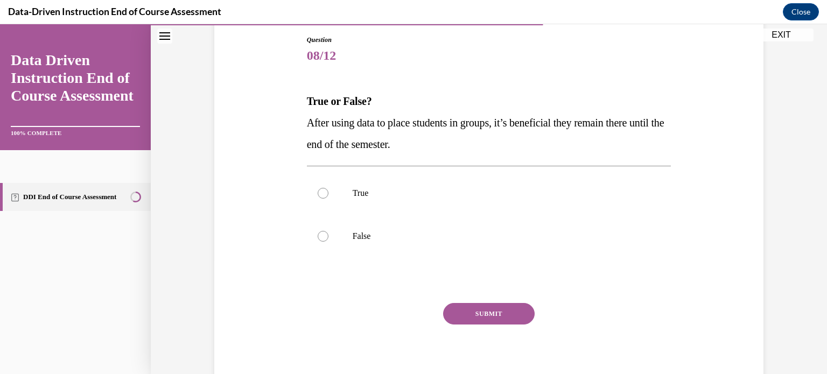
scroll to position [115, 0]
click at [318, 235] on div at bounding box center [323, 235] width 11 height 11
click at [318, 235] on input "False" at bounding box center [323, 235] width 11 height 11
radio input "true"
click at [467, 317] on button "SUBMIT" at bounding box center [489, 314] width 92 height 22
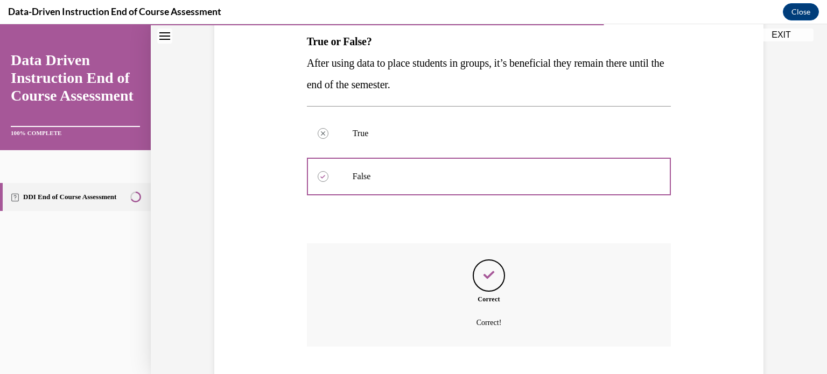
scroll to position [240, 0]
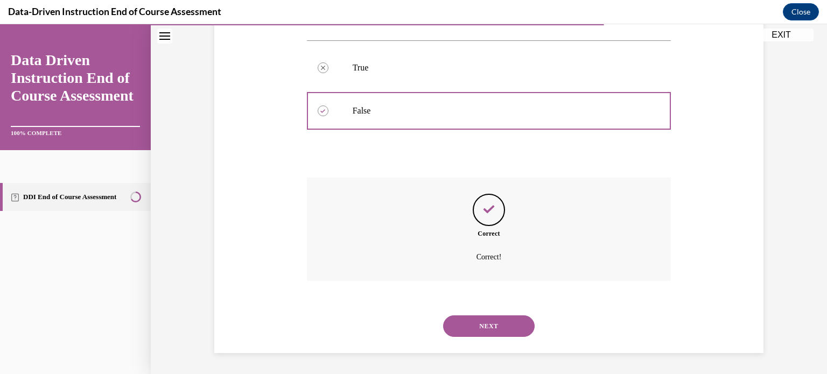
click at [467, 317] on button "NEXT" at bounding box center [489, 327] width 92 height 22
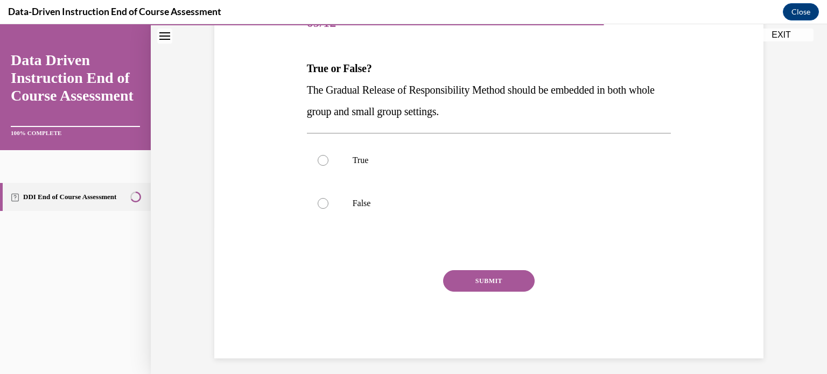
scroll to position [153, 0]
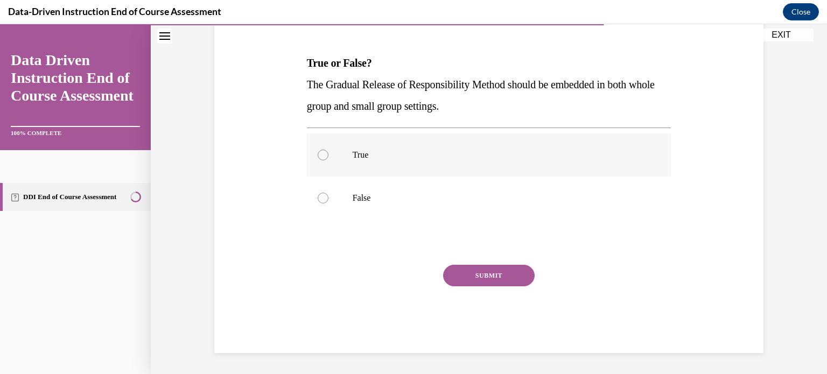
click at [318, 155] on div at bounding box center [323, 155] width 11 height 11
click at [318, 155] on input "True" at bounding box center [323, 155] width 11 height 11
radio input "true"
click at [481, 272] on button "SUBMIT" at bounding box center [489, 276] width 92 height 22
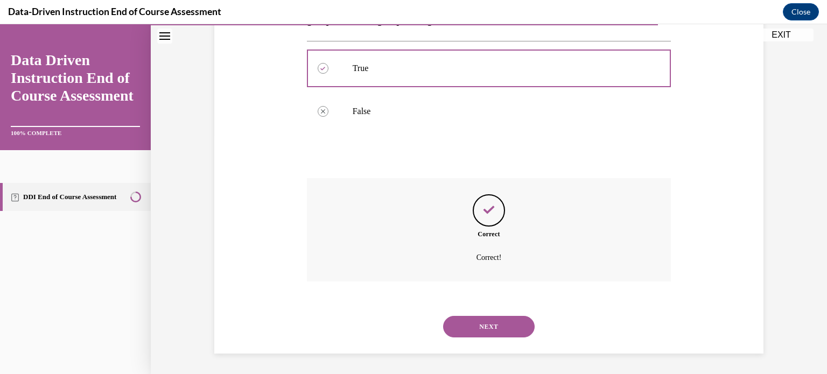
scroll to position [240, 0]
click at [468, 323] on button "NEXT" at bounding box center [489, 327] width 92 height 22
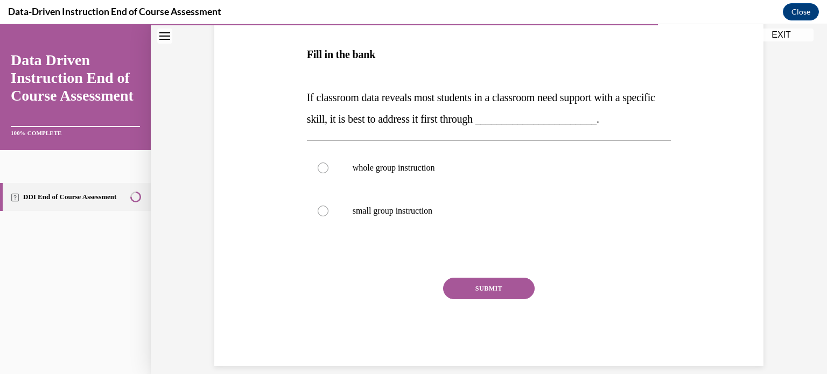
scroll to position [193, 0]
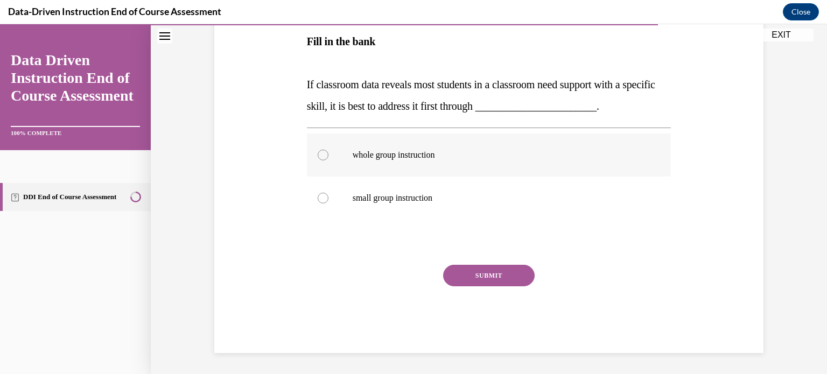
click at [326, 157] on label "whole group instruction" at bounding box center [489, 155] width 365 height 43
click at [326, 157] on input "whole group instruction" at bounding box center [323, 155] width 11 height 11
radio input "true"
click at [475, 269] on button "SUBMIT" at bounding box center [489, 276] width 92 height 22
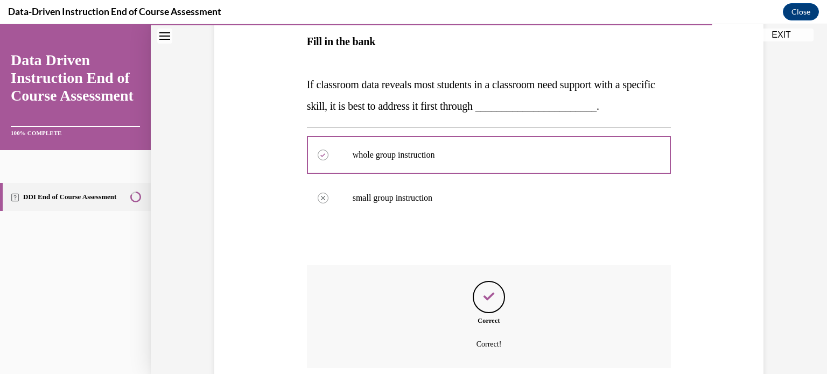
scroll to position [280, 0]
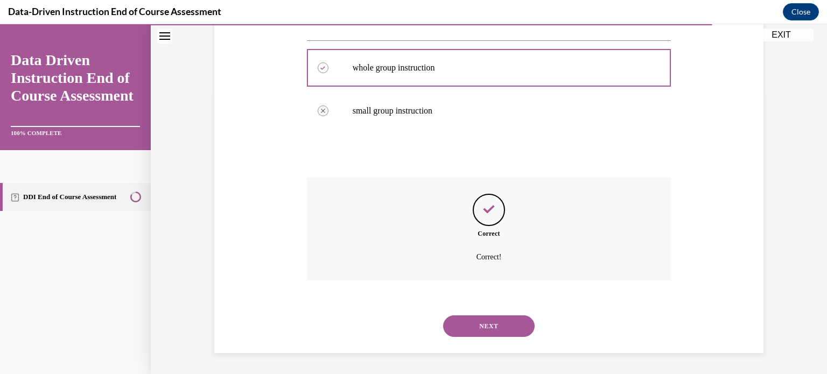
click at [473, 321] on button "NEXT" at bounding box center [489, 327] width 92 height 22
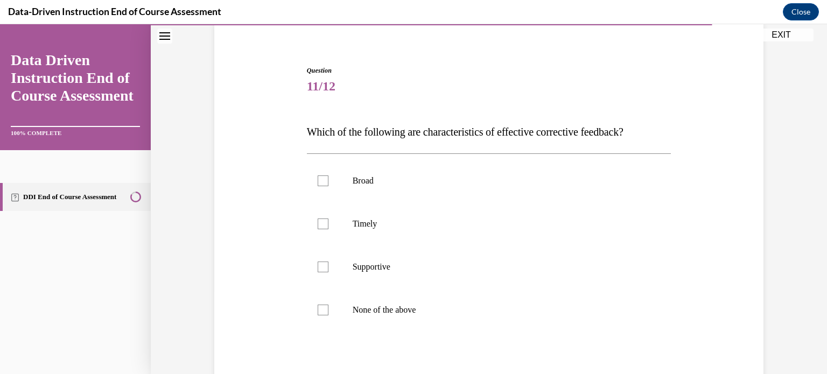
scroll to position [125, 0]
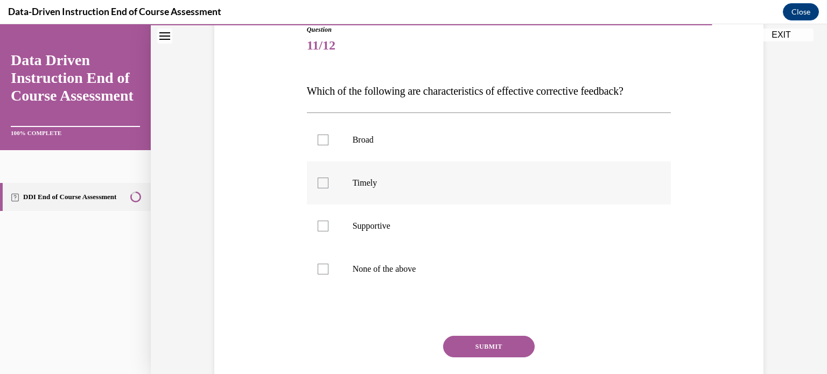
click at [319, 180] on div at bounding box center [323, 183] width 11 height 11
click at [319, 180] on input "Timely" at bounding box center [323, 183] width 11 height 11
checkbox input "true"
click at [321, 234] on label "Supportive" at bounding box center [489, 226] width 365 height 43
click at [321, 232] on input "Supportive" at bounding box center [323, 226] width 11 height 11
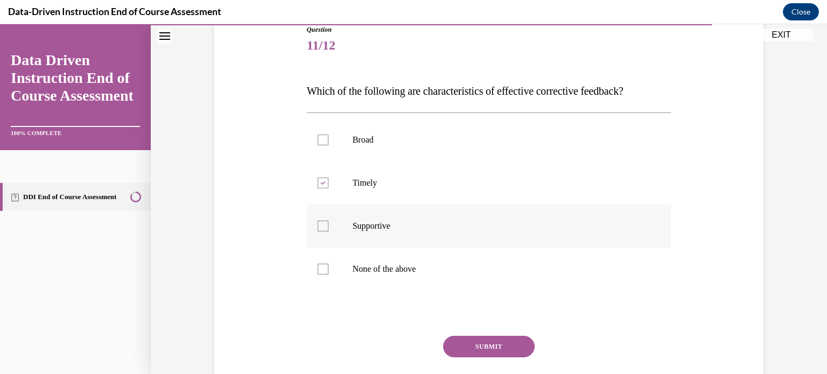
checkbox input "true"
click at [488, 351] on button "SUBMIT" at bounding box center [489, 347] width 92 height 22
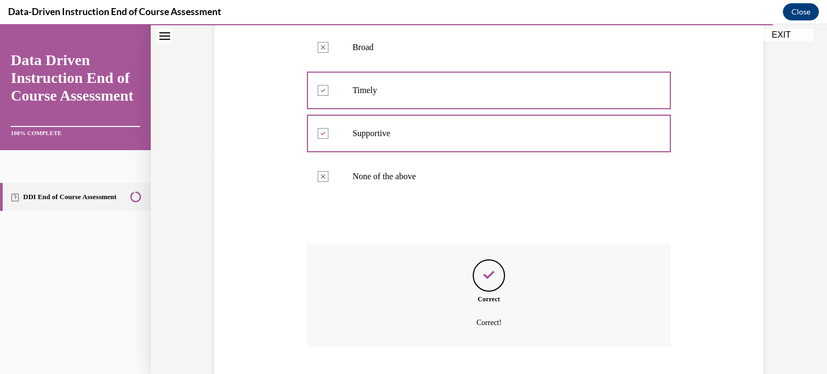
scroll to position [283, 0]
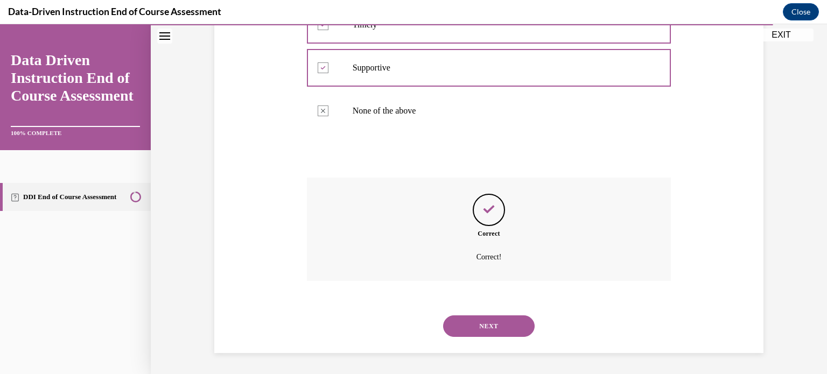
click at [498, 329] on button "NEXT" at bounding box center [489, 327] width 92 height 22
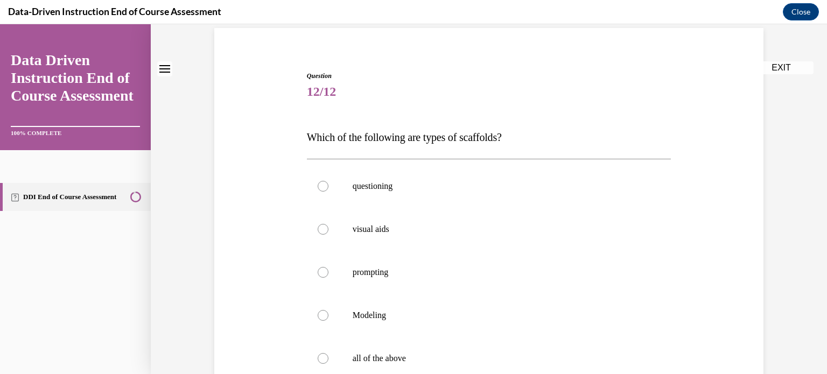
scroll to position [106, 0]
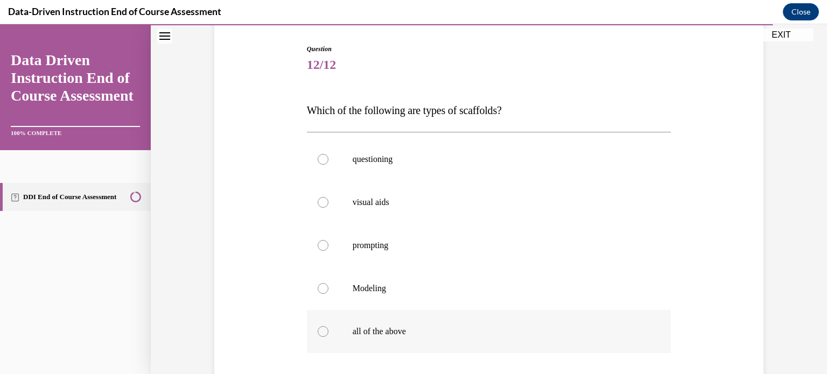
click at [325, 329] on label "all of the above" at bounding box center [489, 331] width 365 height 43
click at [325, 329] on input "all of the above" at bounding box center [323, 331] width 11 height 11
radio input "true"
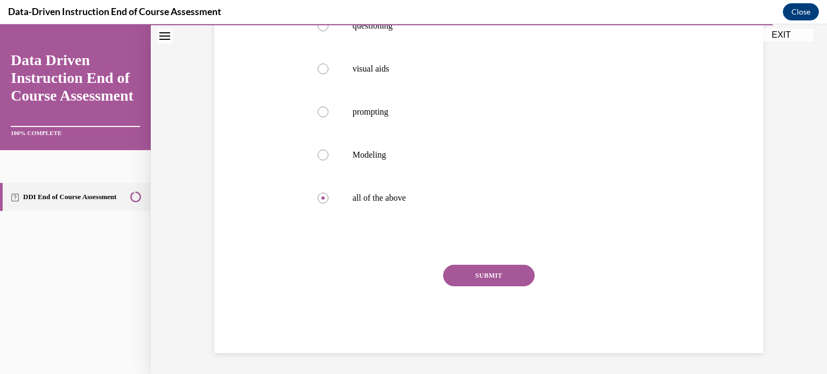
click at [508, 282] on button "SUBMIT" at bounding box center [489, 276] width 92 height 22
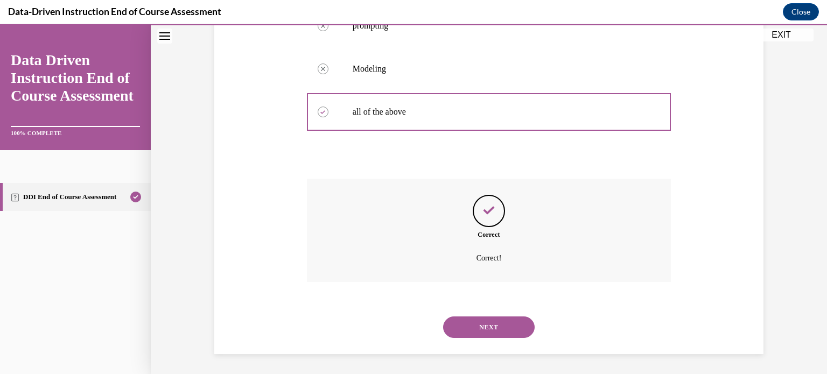
scroll to position [326, 0]
click at [495, 334] on button "NEXT" at bounding box center [489, 327] width 92 height 22
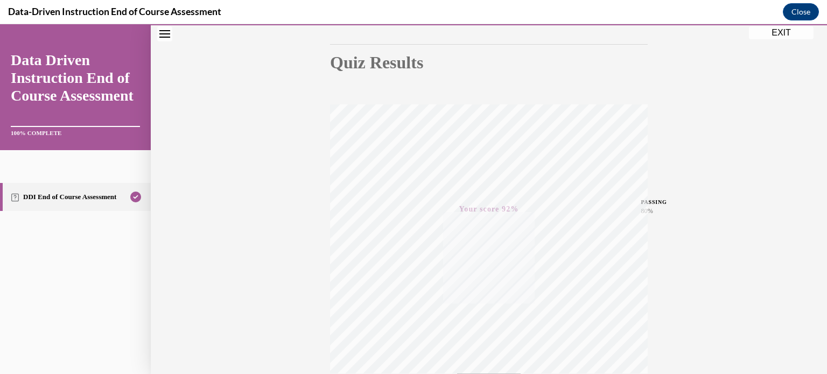
scroll to position [201, 0]
click at [780, 41] on button "EXIT" at bounding box center [781, 35] width 65 height 13
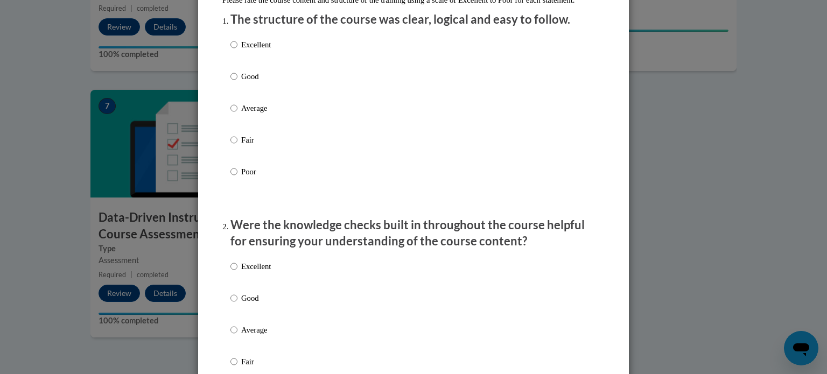
scroll to position [140, 0]
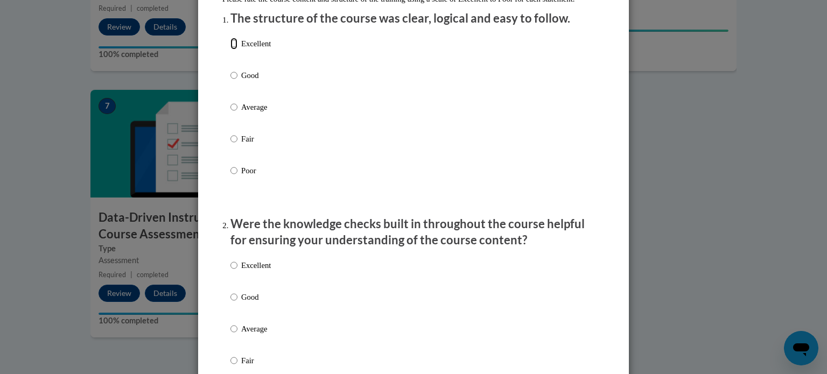
click at [231, 50] on input "Excellent" at bounding box center [233, 44] width 7 height 12
radio input "true"
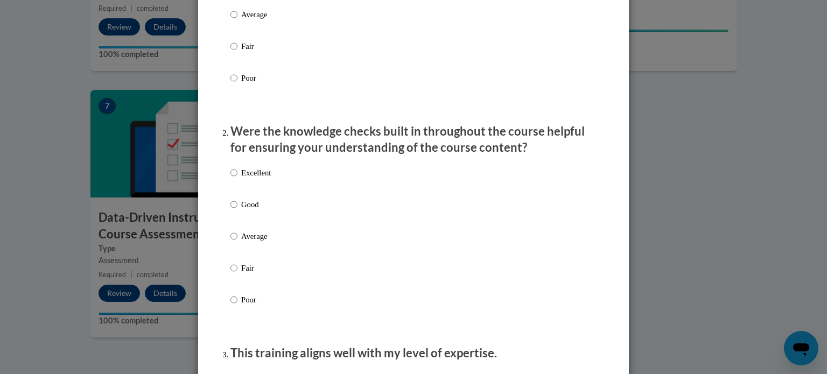
scroll to position [261, 0]
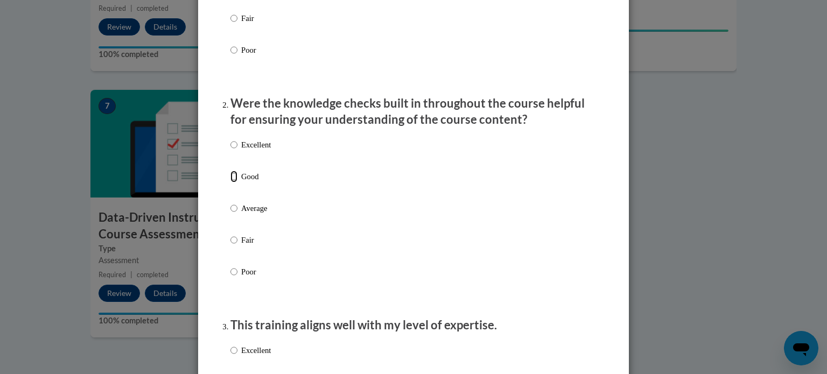
click at [230, 183] on input "Good" at bounding box center [233, 177] width 7 height 12
radio input "true"
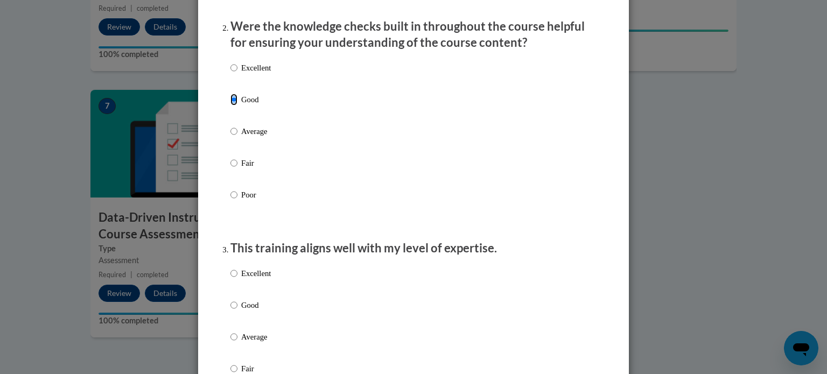
scroll to position [430, 0]
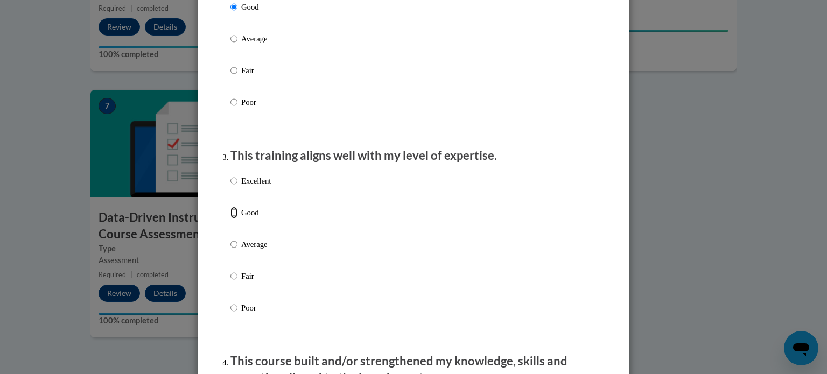
click at [230, 219] on input "Good" at bounding box center [233, 213] width 7 height 12
radio input "true"
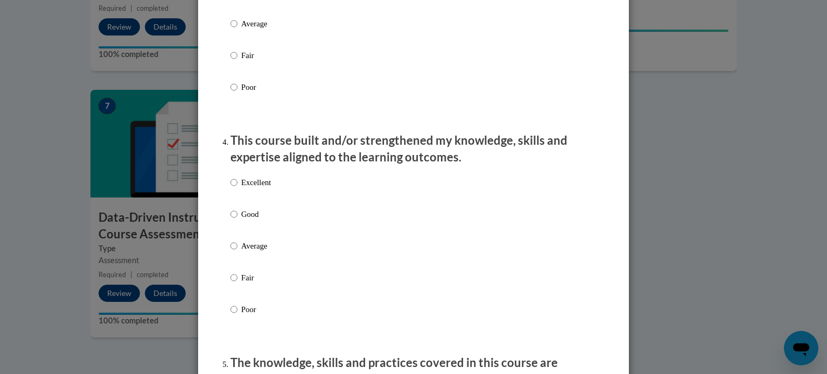
scroll to position [654, 0]
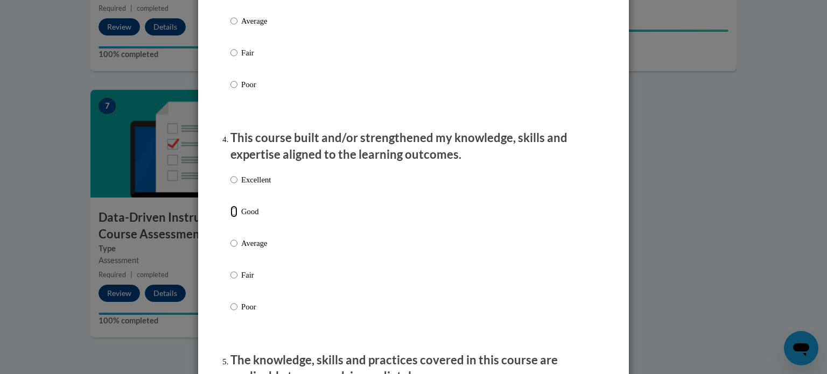
click at [230, 218] on input "Good" at bounding box center [233, 212] width 7 height 12
radio input "true"
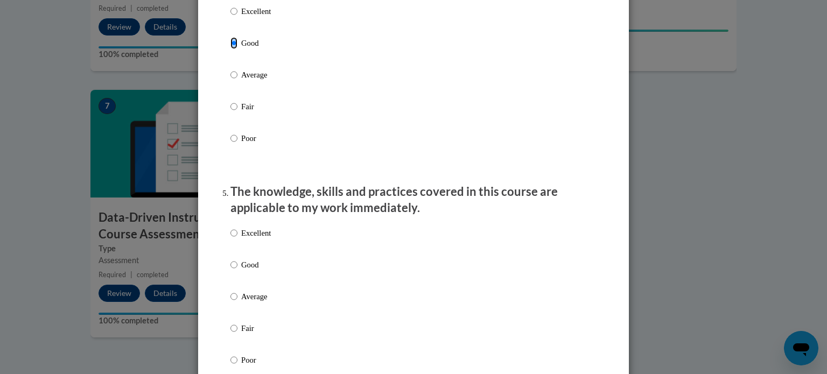
scroll to position [823, 0]
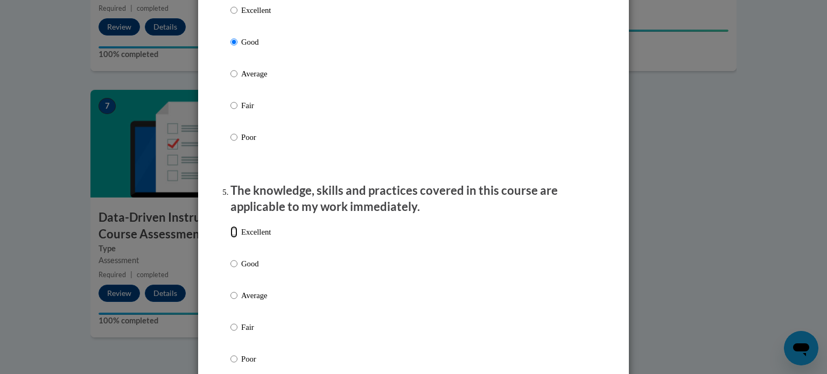
click at [230, 238] on input "Excellent" at bounding box center [233, 232] width 7 height 12
radio input "true"
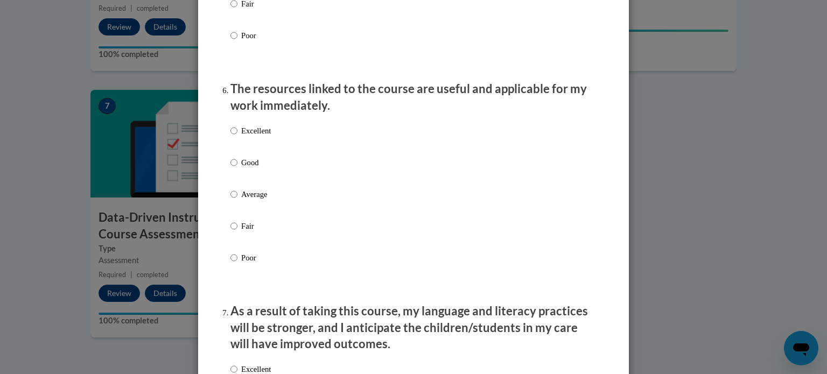
scroll to position [1147, 0]
click at [230, 136] on input "Excellent" at bounding box center [233, 130] width 7 height 12
radio input "true"
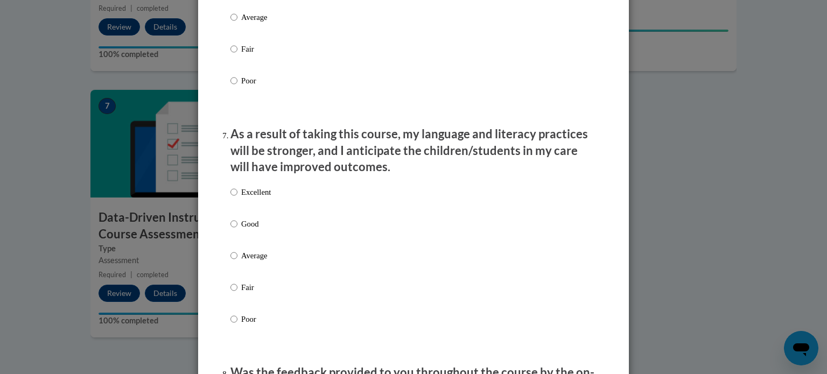
scroll to position [1325, 0]
click at [230, 198] on input "Excellent" at bounding box center [233, 192] width 7 height 12
radio input "true"
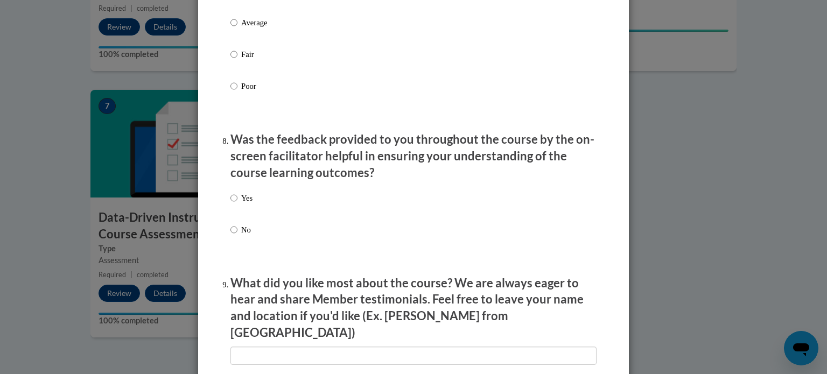
scroll to position [1566, 0]
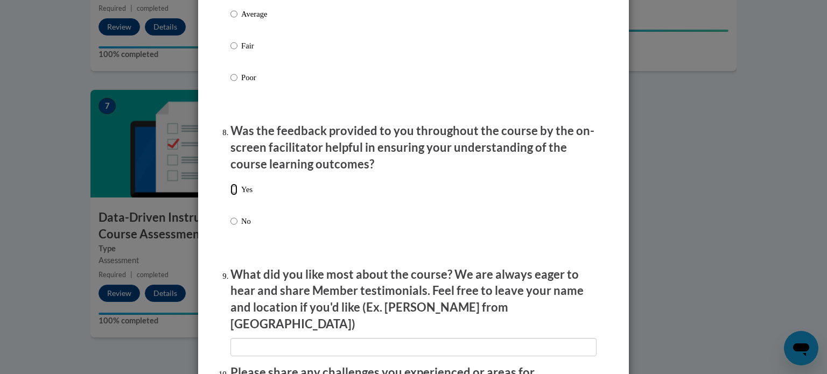
click at [230, 195] on input "Yes" at bounding box center [233, 190] width 7 height 12
radio input "true"
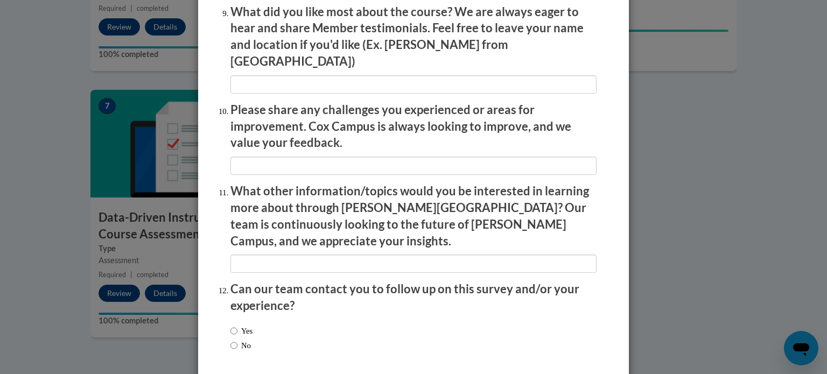
scroll to position [1831, 0]
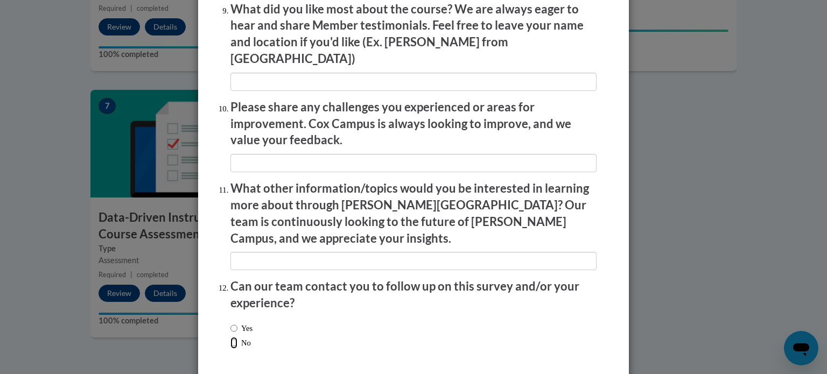
click at [230, 337] on input "No" at bounding box center [233, 343] width 7 height 12
radio input "true"
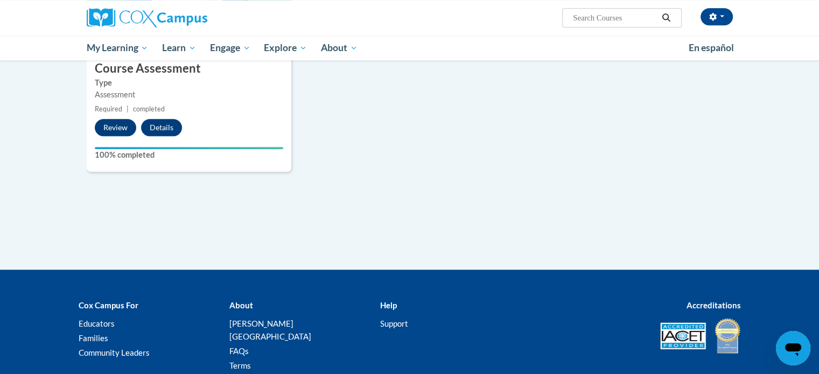
scroll to position [907, 0]
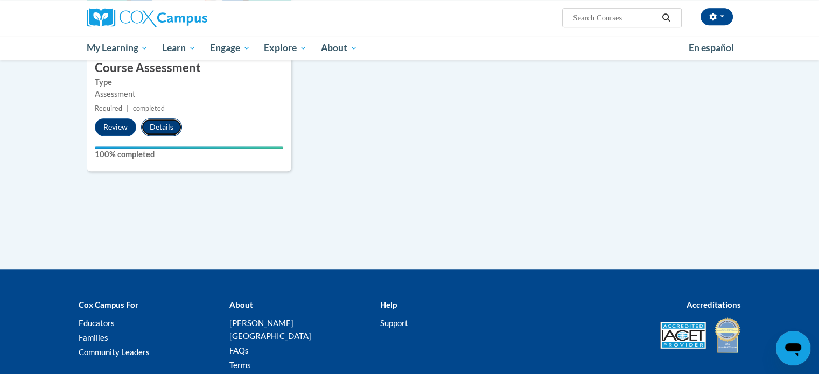
click at [161, 129] on button "Details" at bounding box center [161, 126] width 41 height 17
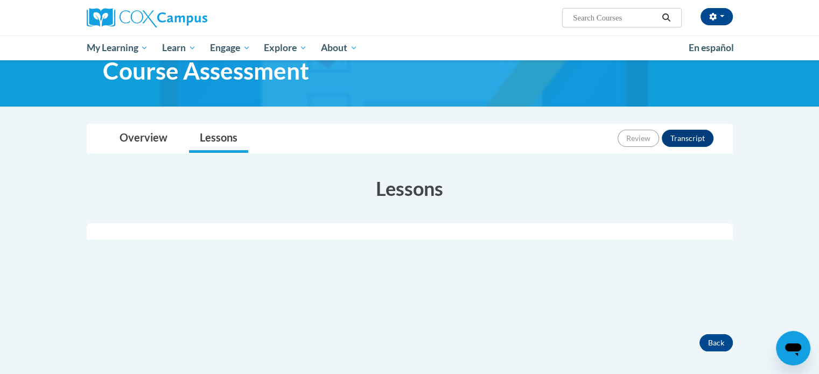
scroll to position [70, 0]
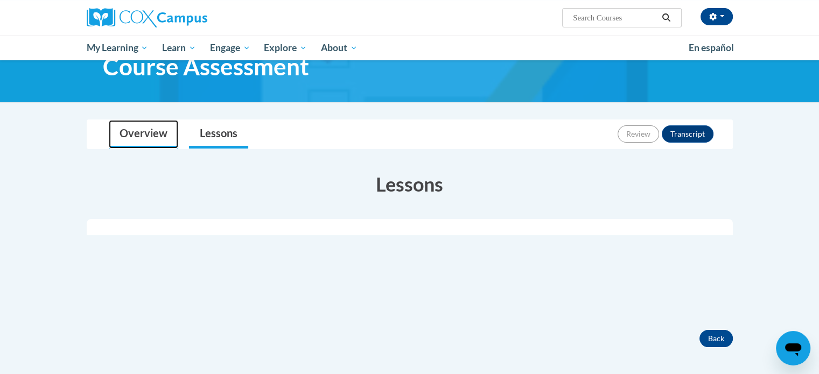
click at [149, 129] on link "Overview" at bounding box center [143, 134] width 69 height 29
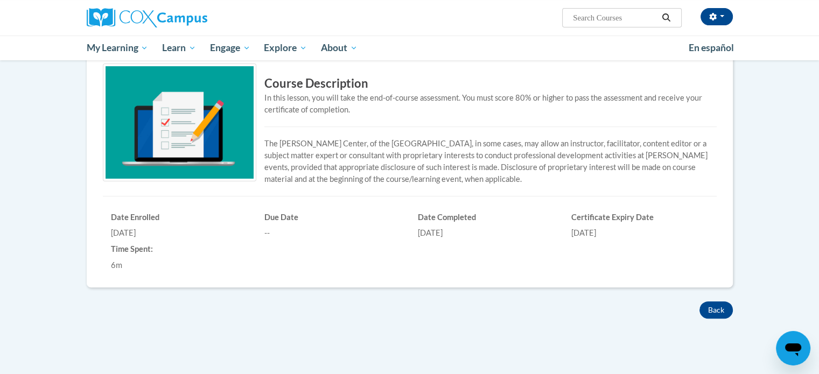
scroll to position [241, 0]
click at [622, 225] on div "Certificate Expiry Date 03/16/2026" at bounding box center [639, 224] width 153 height 32
click at [557, 107] on div "In this lesson, you will take the end-of-course assessment. You must score 80% …" at bounding box center [410, 105] width 614 height 24
click at [603, 233] on div "03/16/2026" at bounding box center [639, 234] width 137 height 12
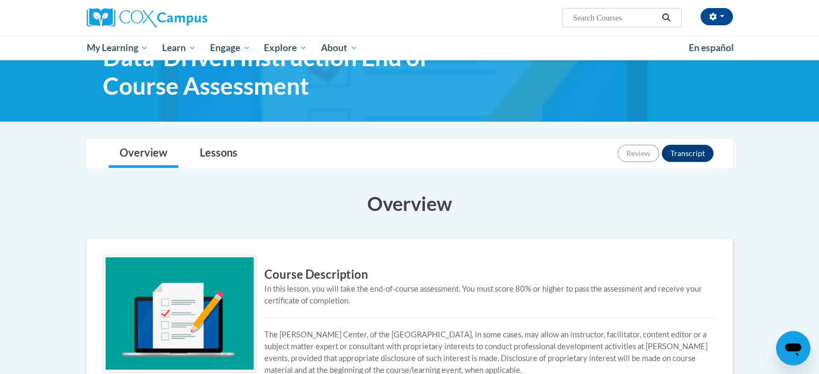
scroll to position [50, 0]
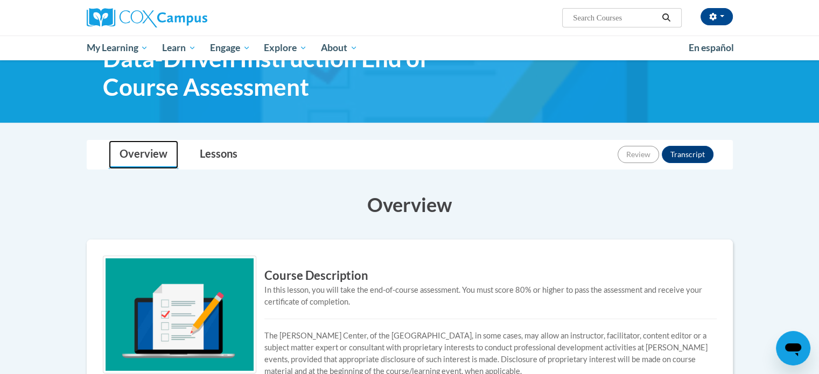
click at [138, 150] on link "Overview" at bounding box center [143, 155] width 69 height 29
click at [142, 159] on link "Overview" at bounding box center [143, 155] width 69 height 29
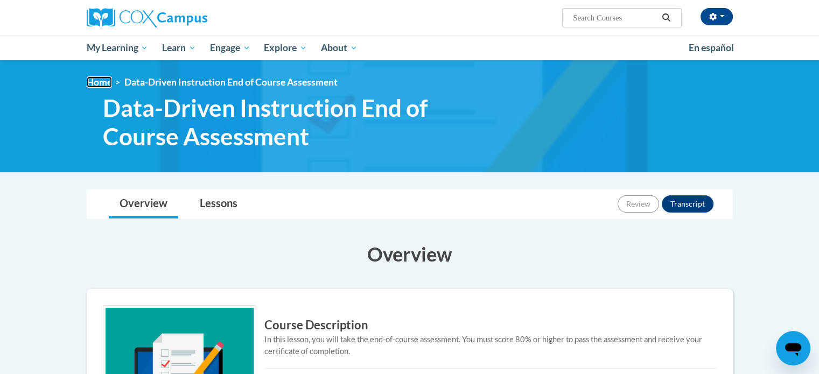
click at [100, 83] on link "Home" at bounding box center [99, 81] width 25 height 11
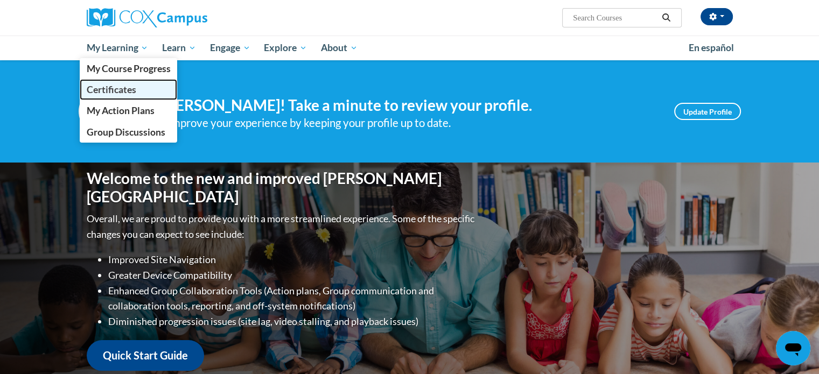
click at [128, 88] on span "Certificates" at bounding box center [111, 89] width 50 height 11
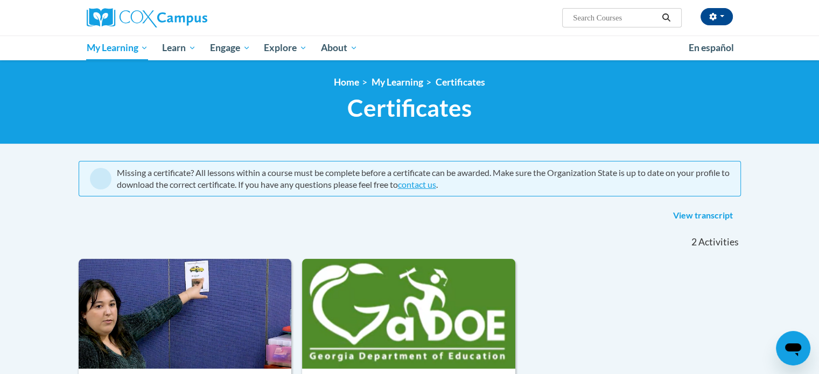
click at [640, 222] on div "View transcript" at bounding box center [410, 215] width 662 height 17
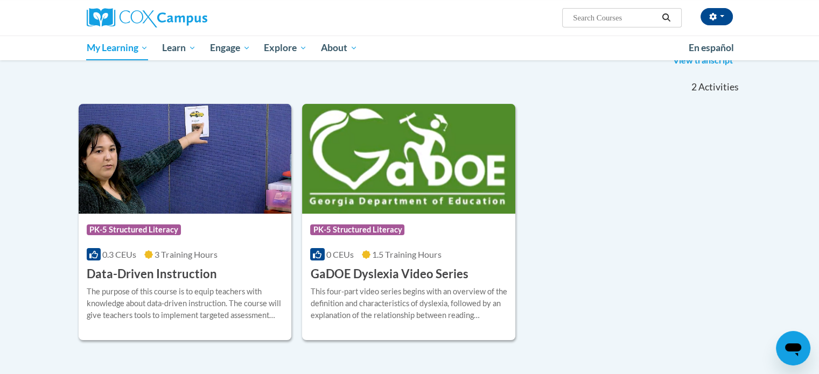
scroll to position [172, 0]
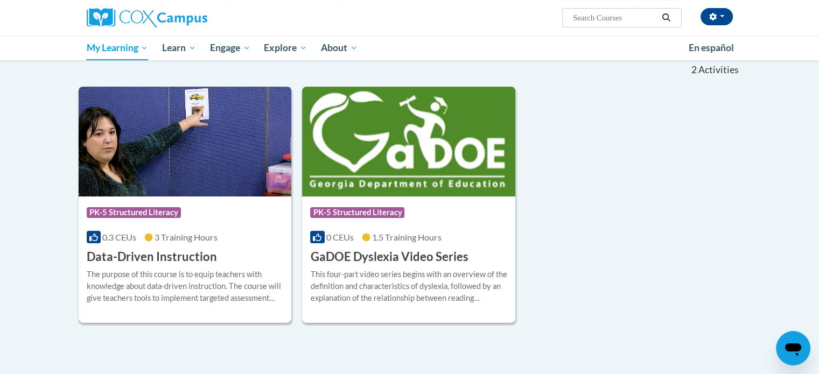
click at [215, 235] on span "3 Training Hours" at bounding box center [186, 237] width 63 height 10
